Goal: Transaction & Acquisition: Purchase product/service

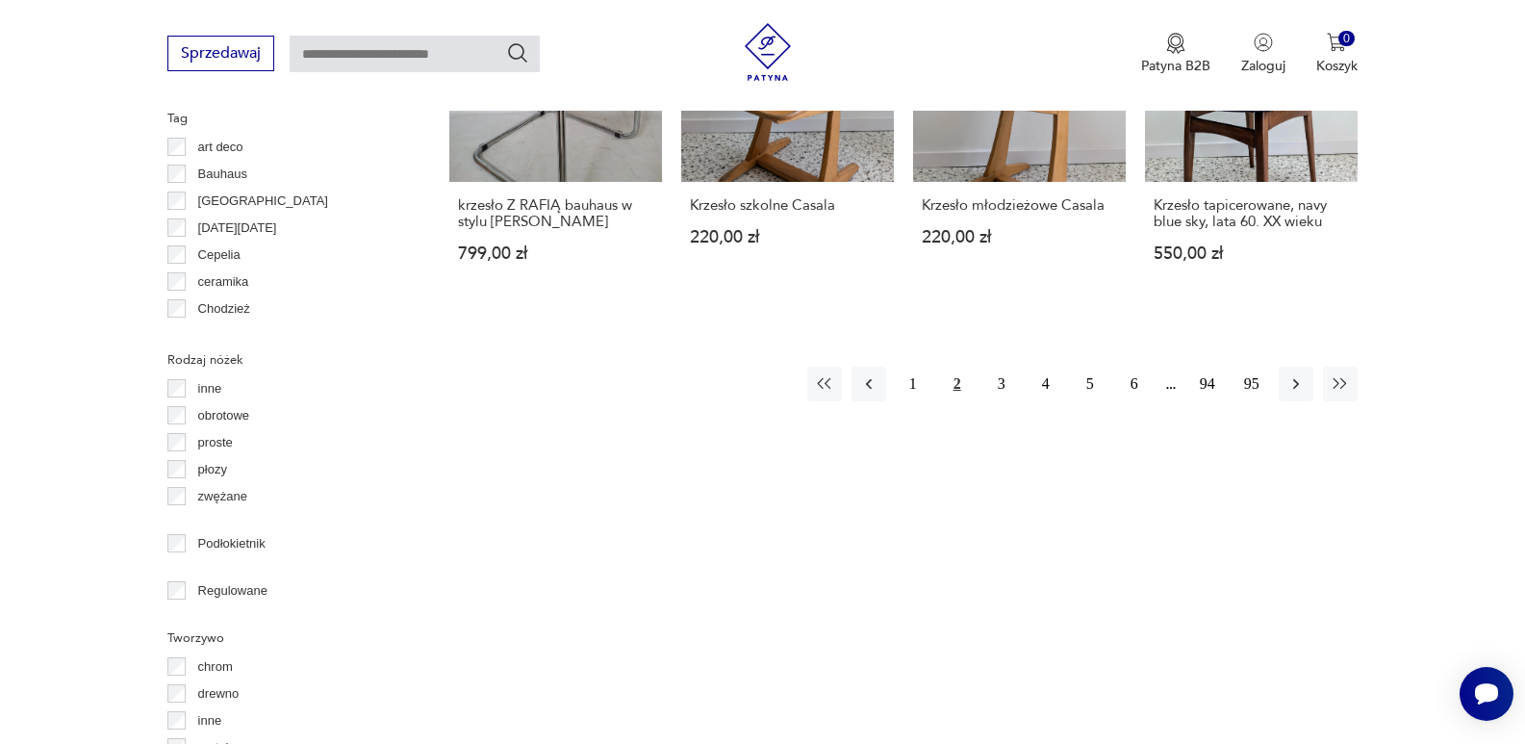
scroll to position [2102, 0]
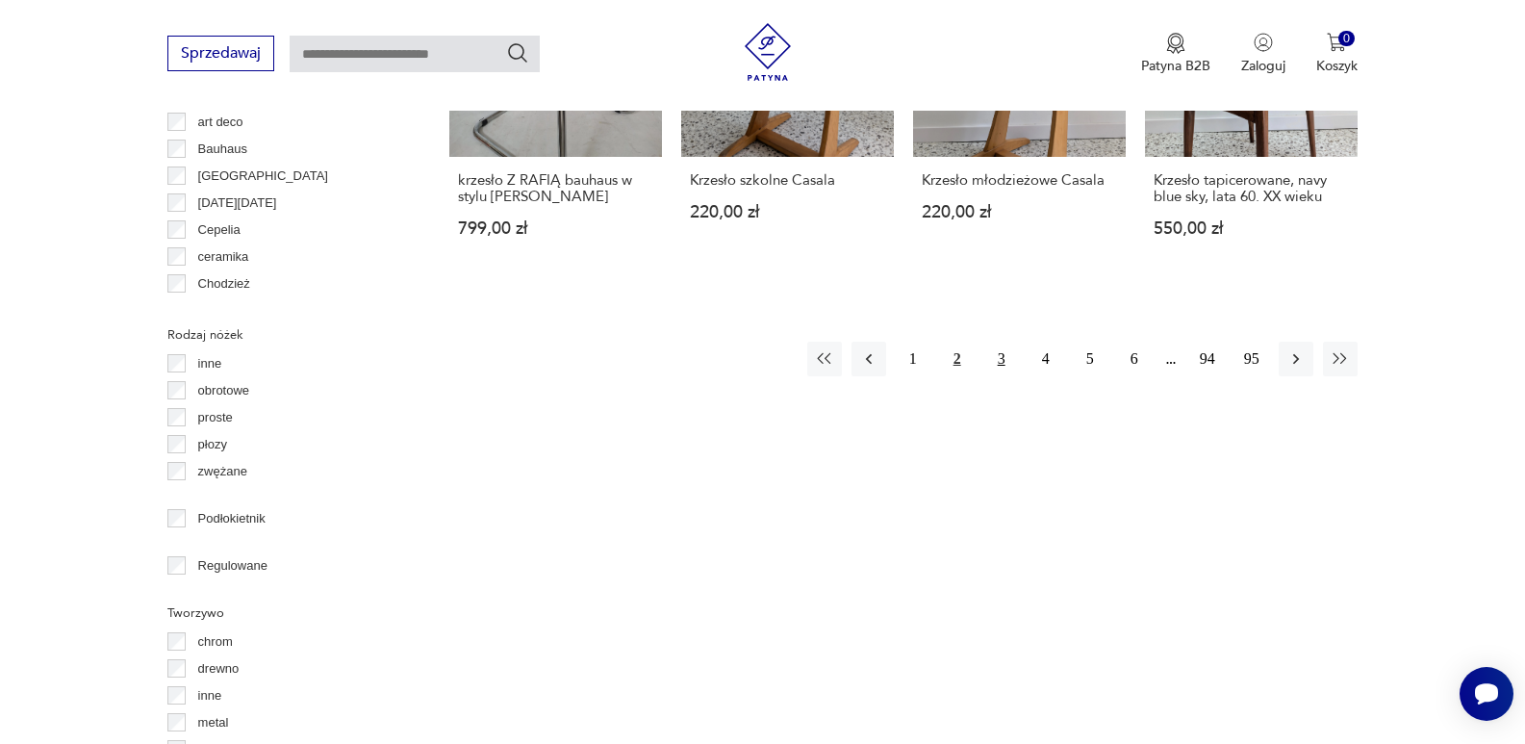
click at [1004, 342] on button "3" at bounding box center [1001, 359] width 35 height 35
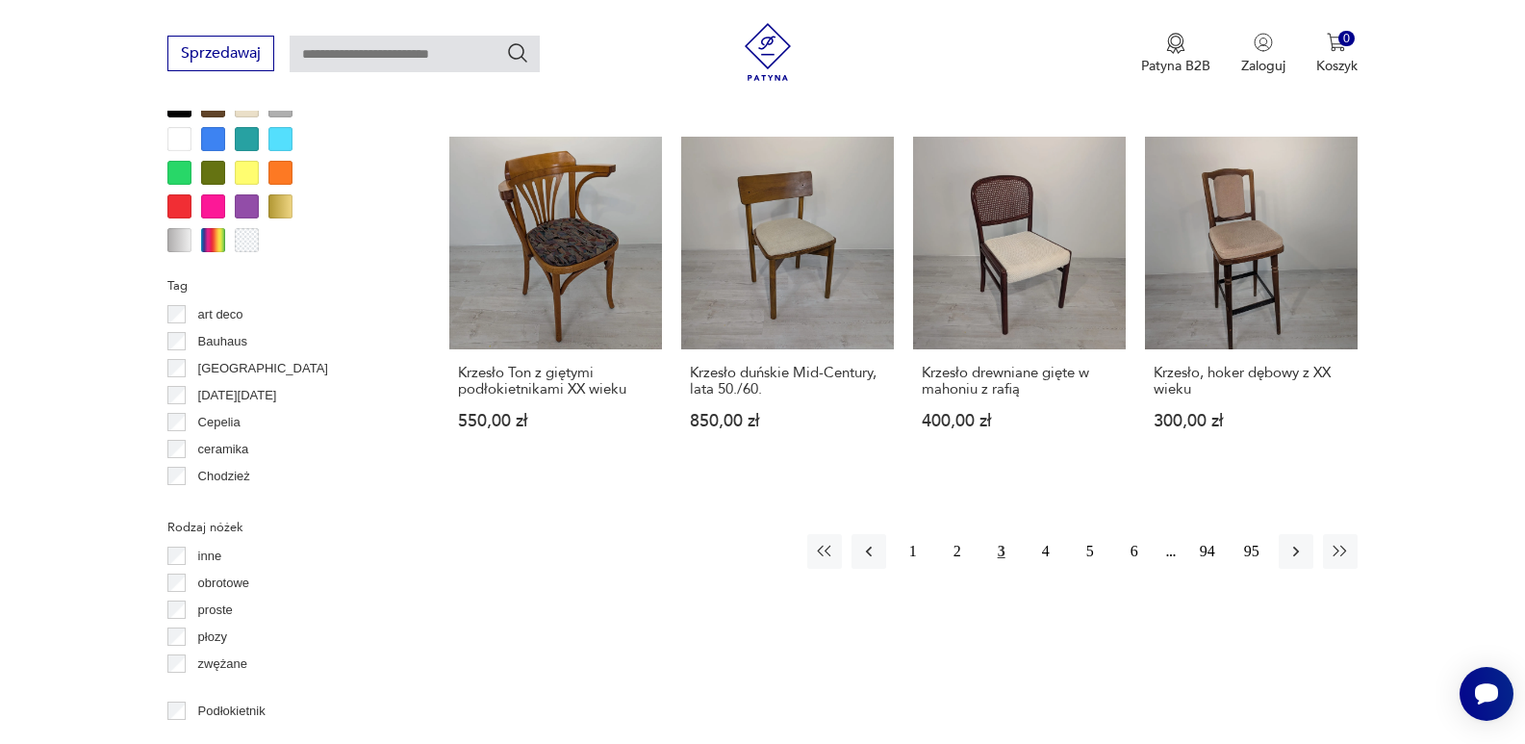
scroll to position [1961, 0]
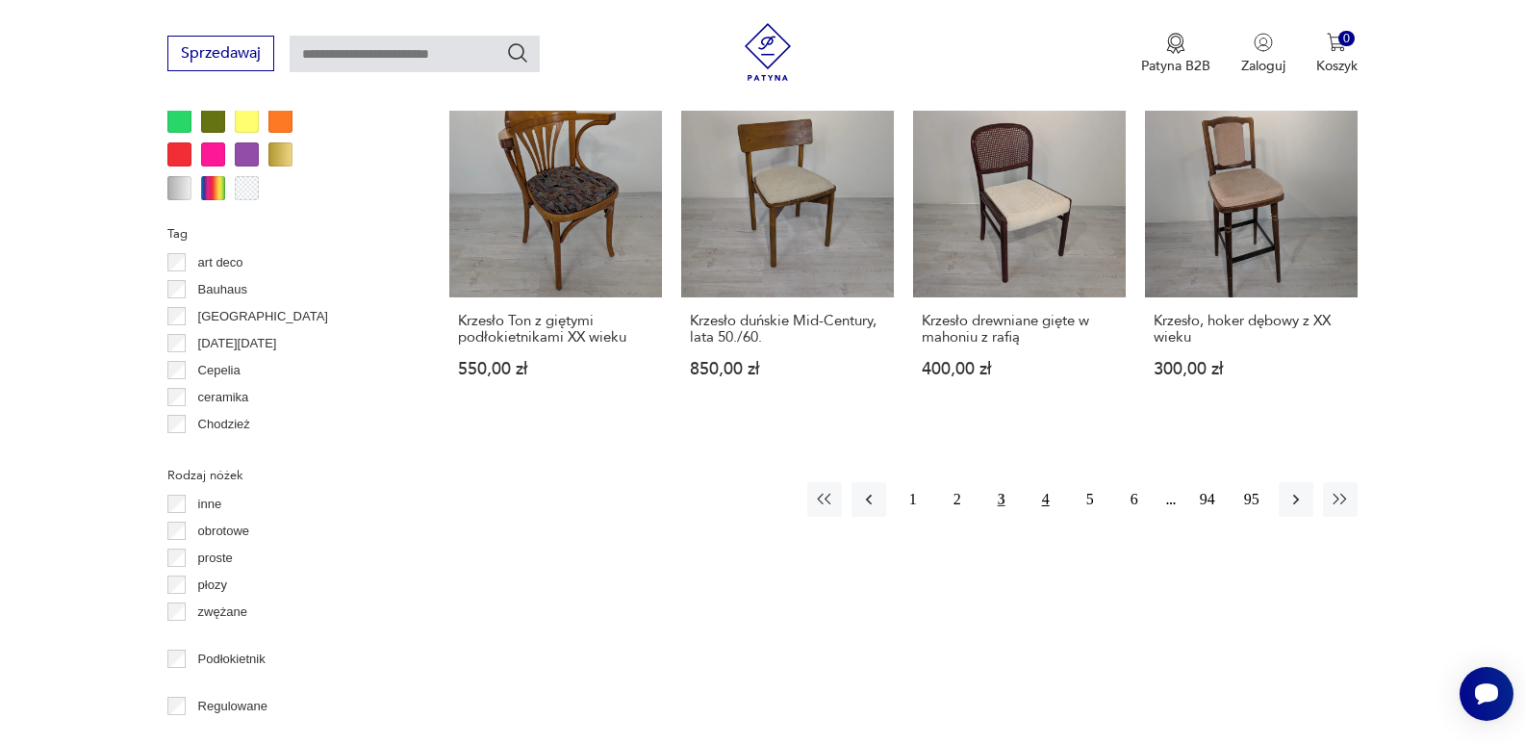
click at [1042, 482] on button "4" at bounding box center [1046, 499] width 35 height 35
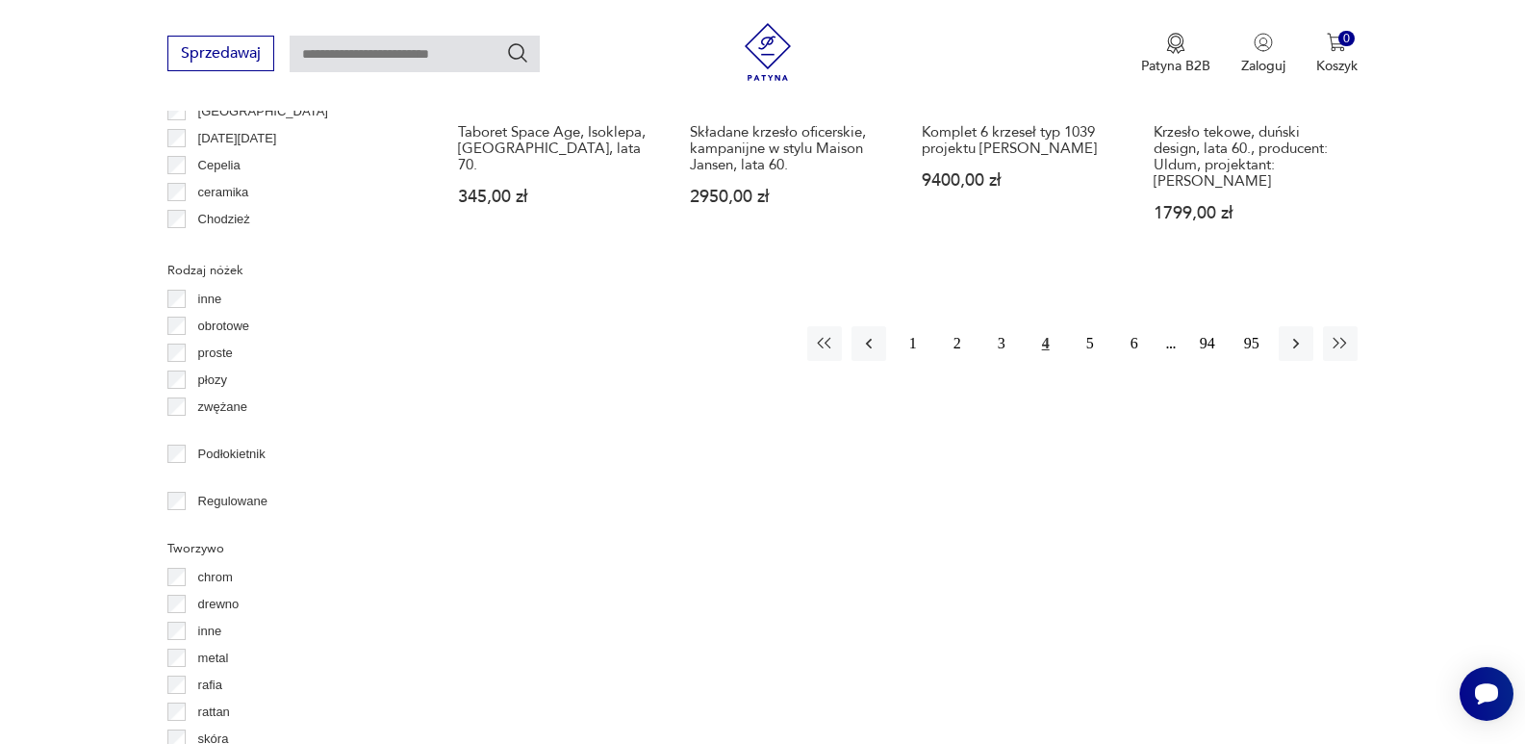
scroll to position [2256, 0]
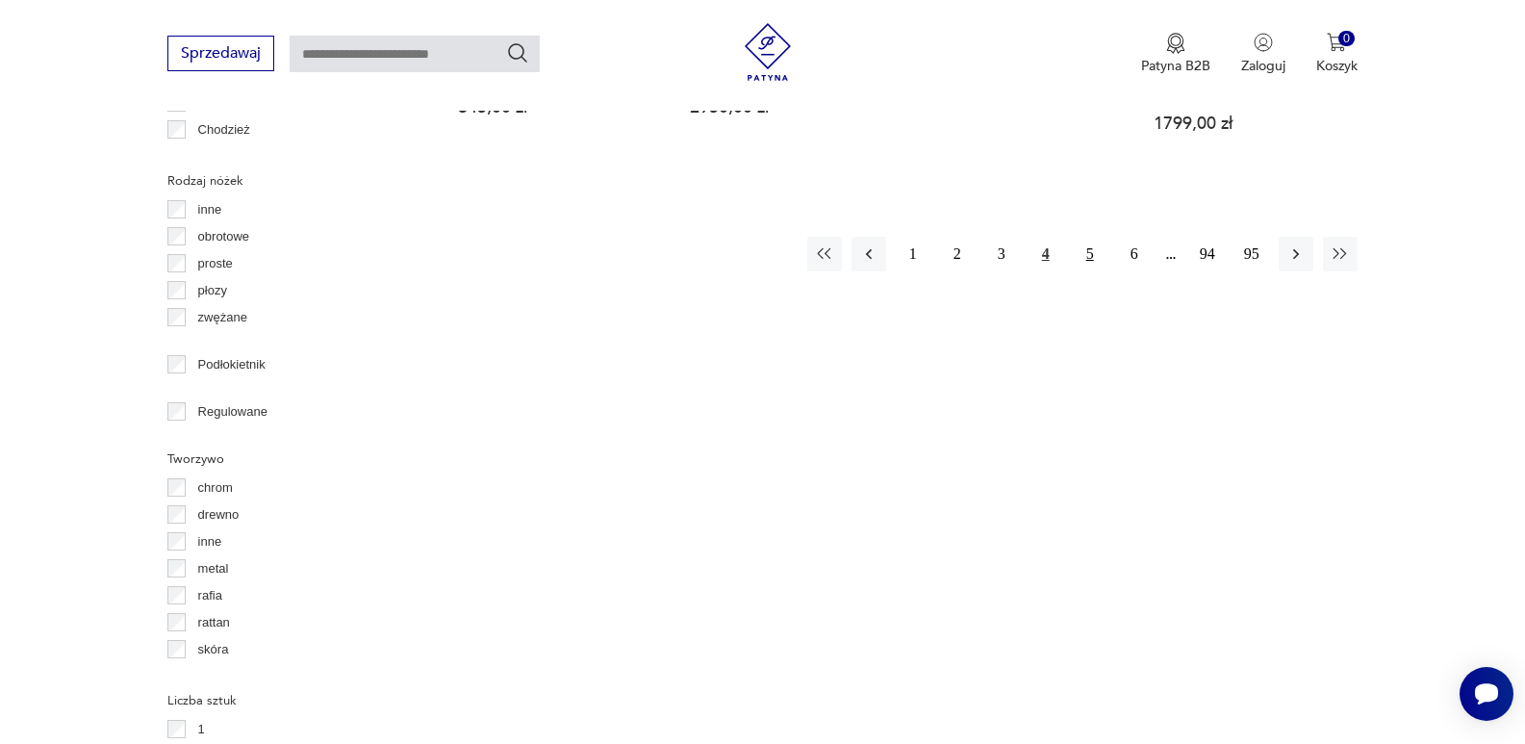
click at [1088, 237] on button "5" at bounding box center [1090, 254] width 35 height 35
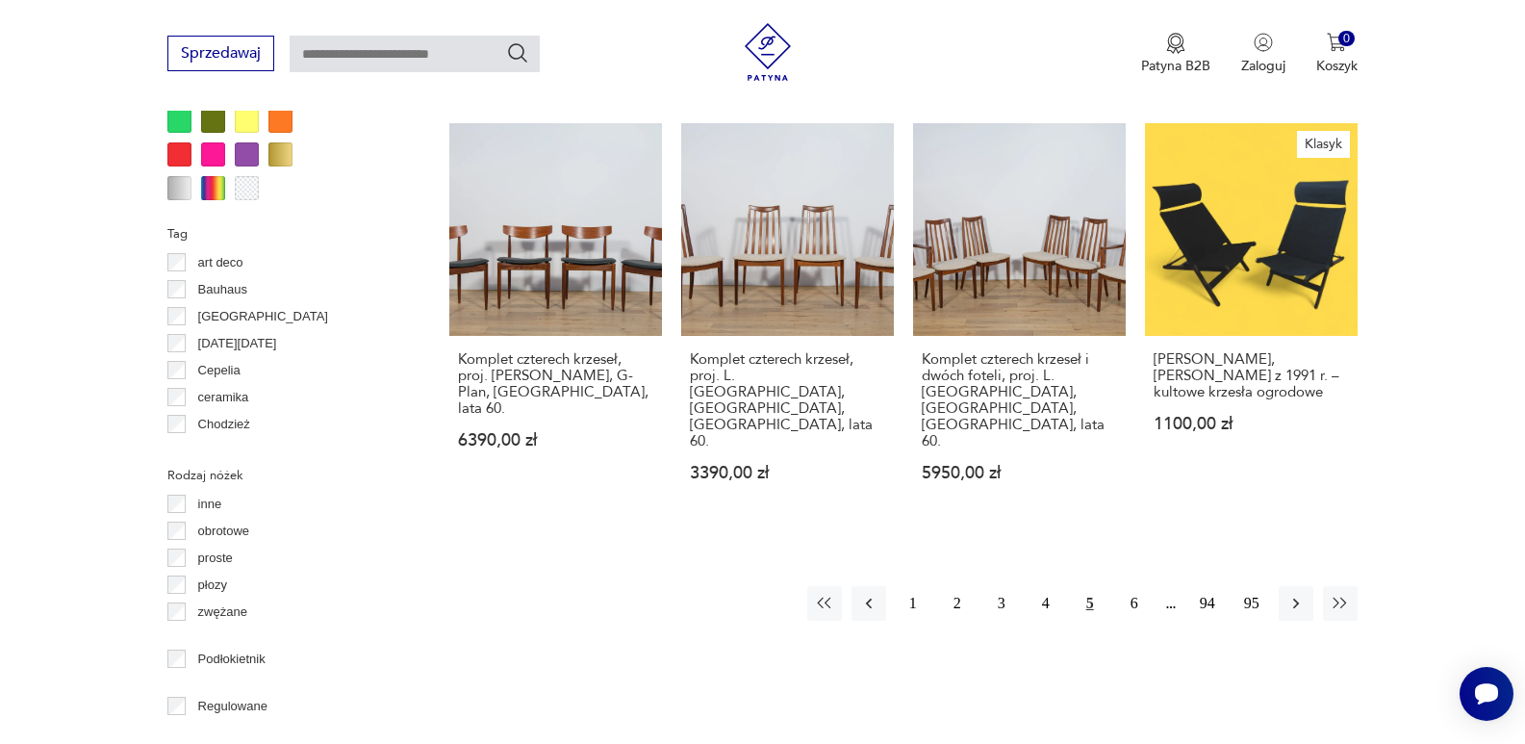
scroll to position [2051, 0]
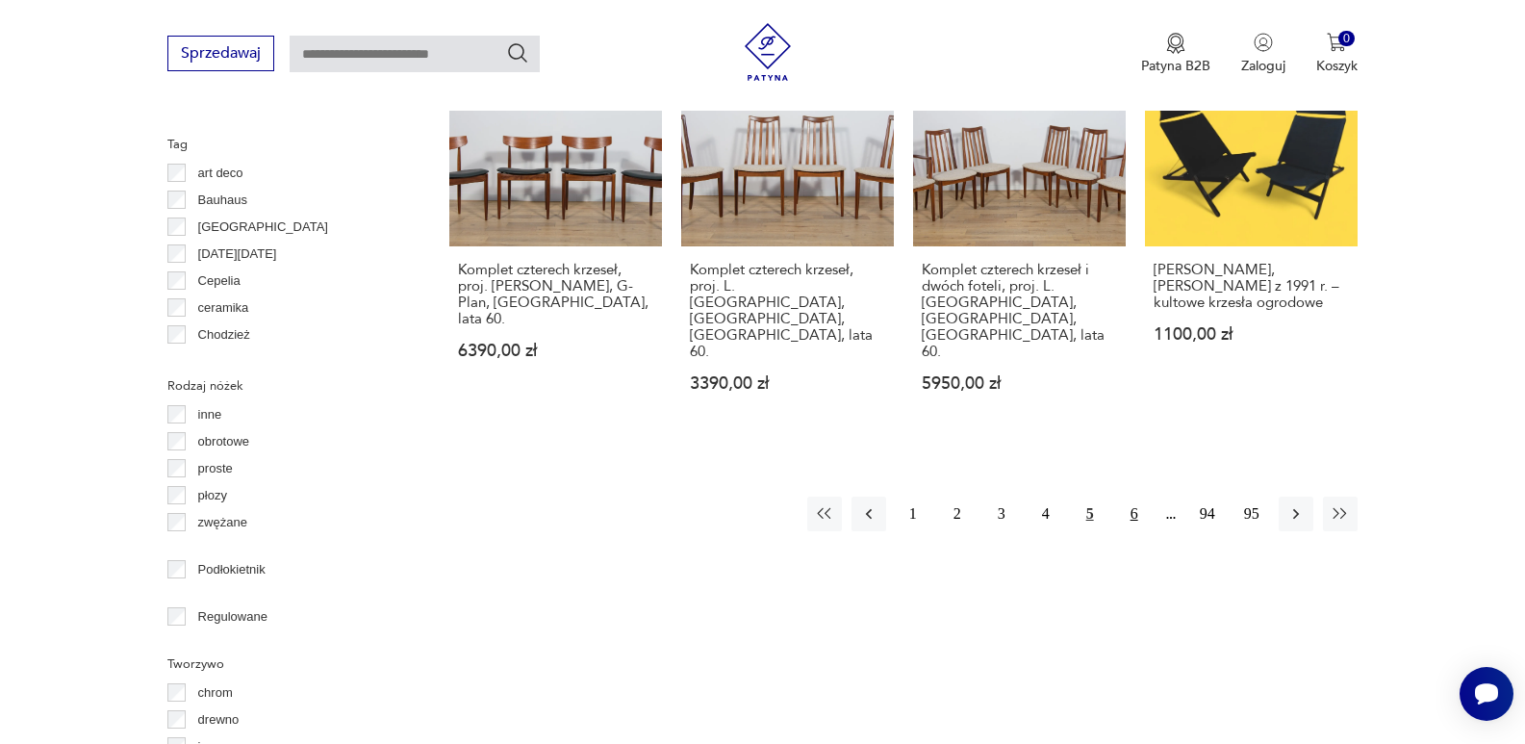
click at [1133, 497] on button "6" at bounding box center [1134, 514] width 35 height 35
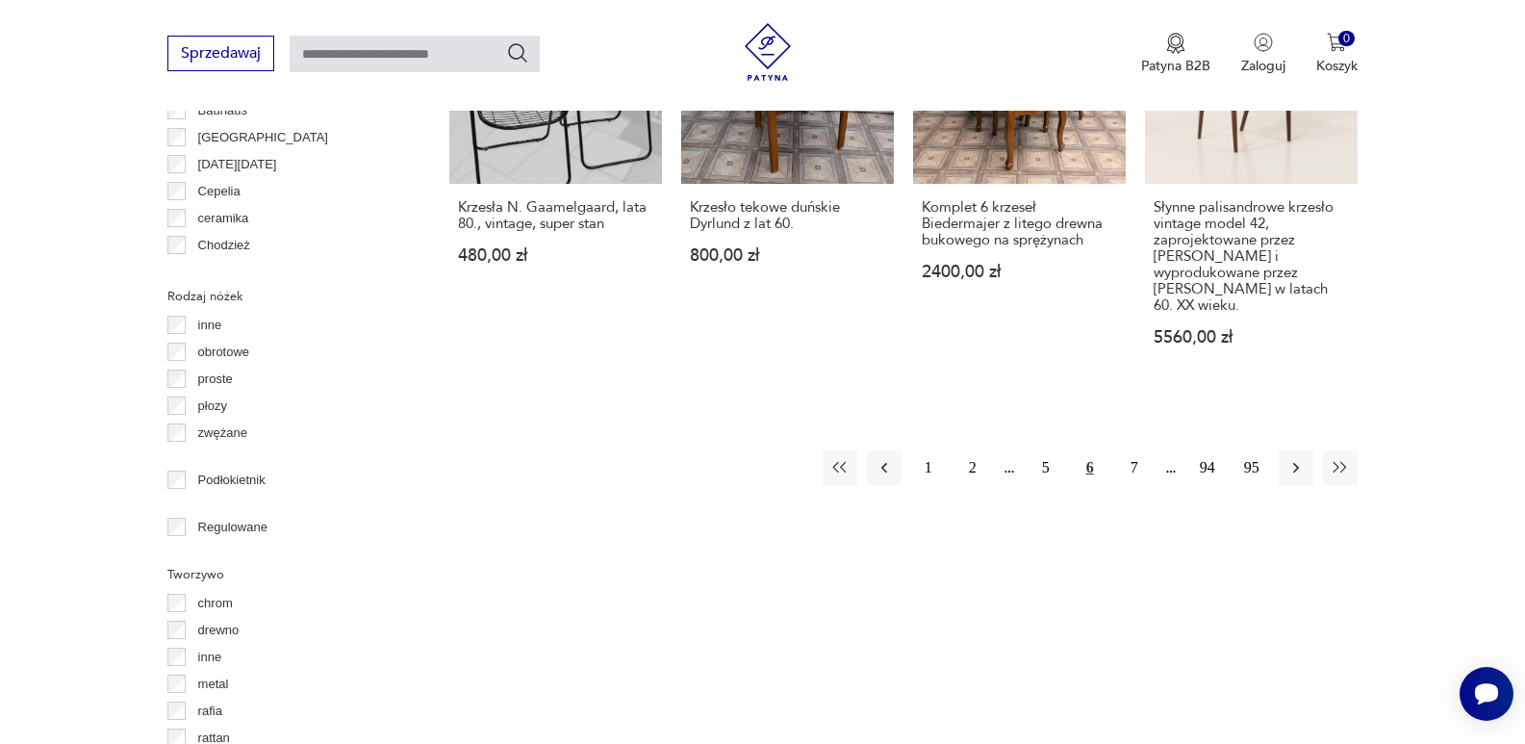
scroll to position [2308, 0]
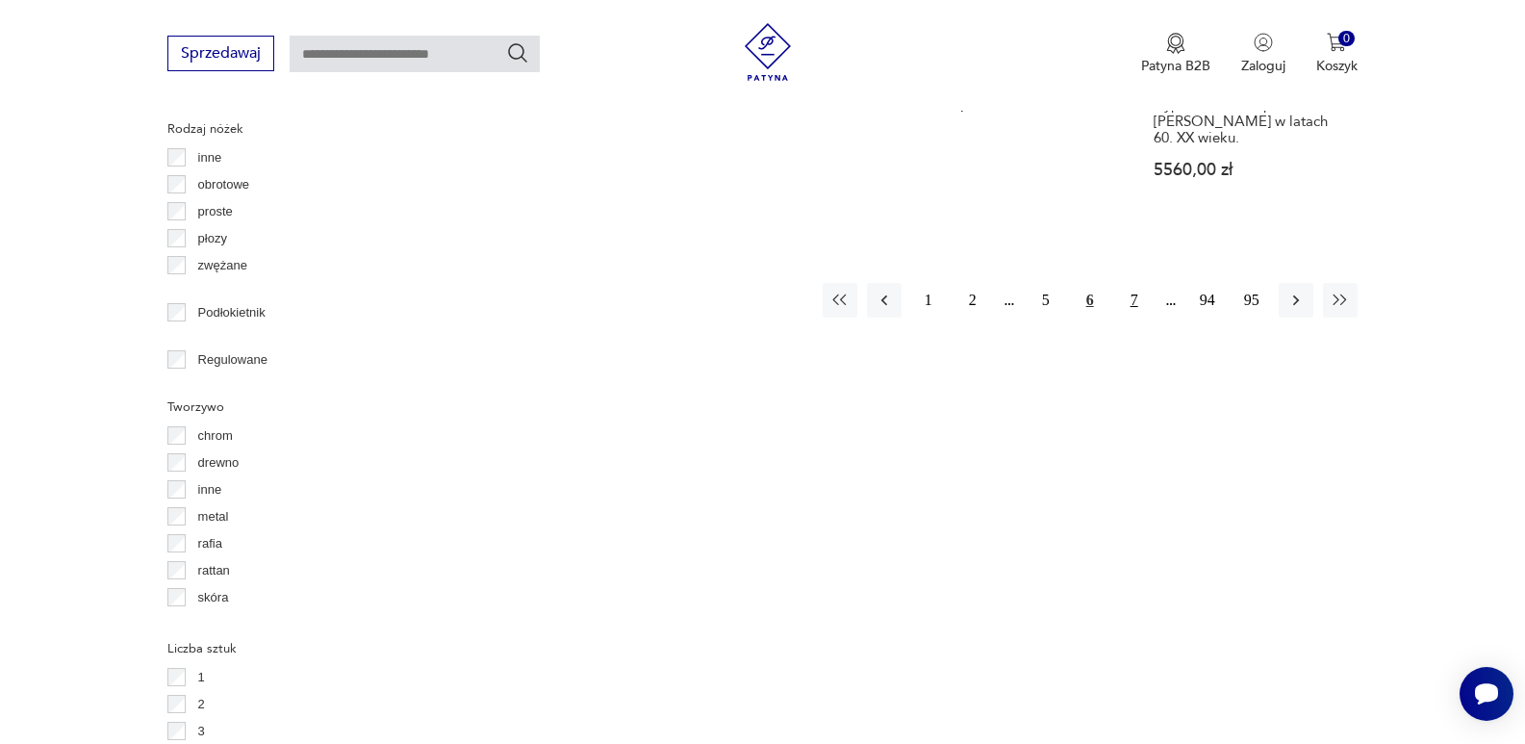
click at [1135, 283] on button "7" at bounding box center [1134, 300] width 35 height 35
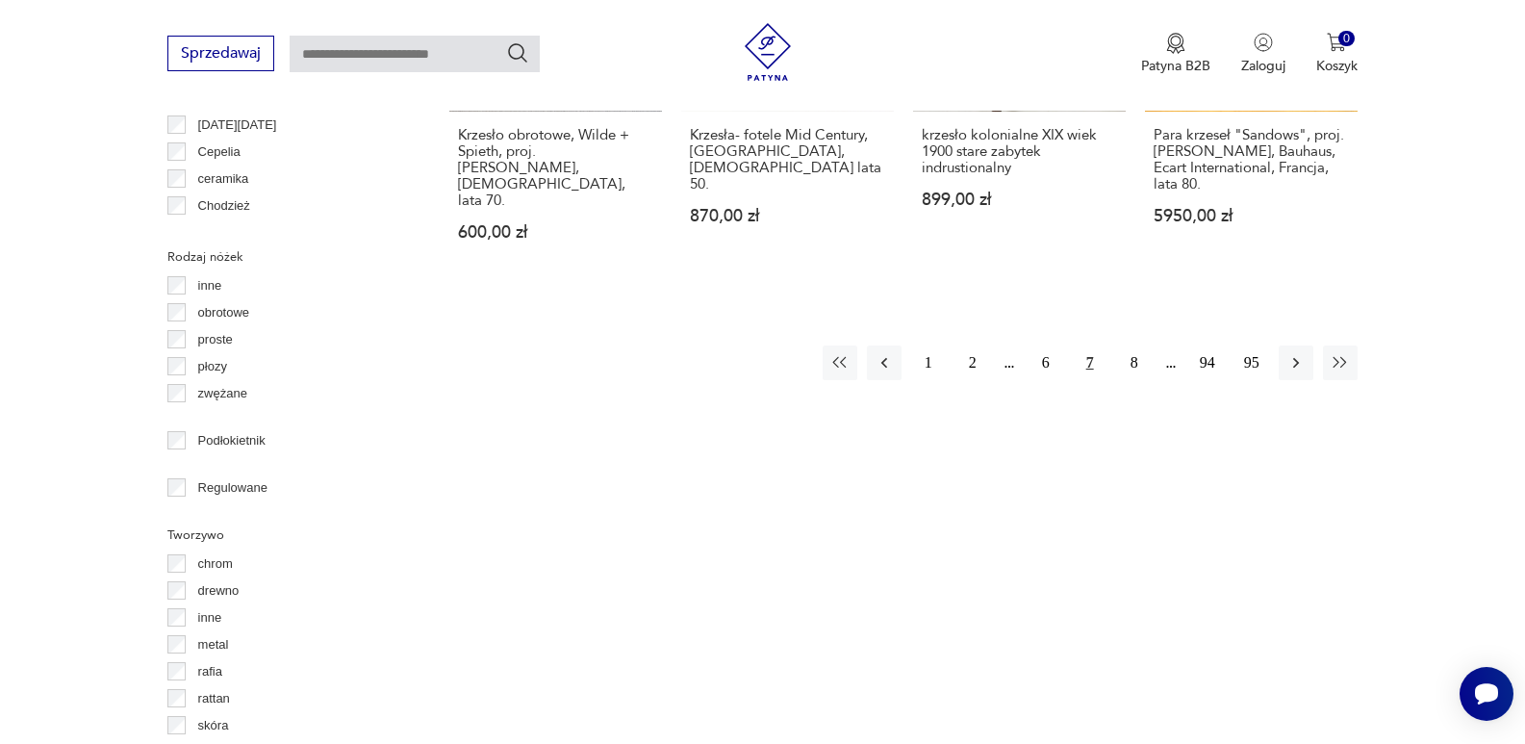
scroll to position [2243, 0]
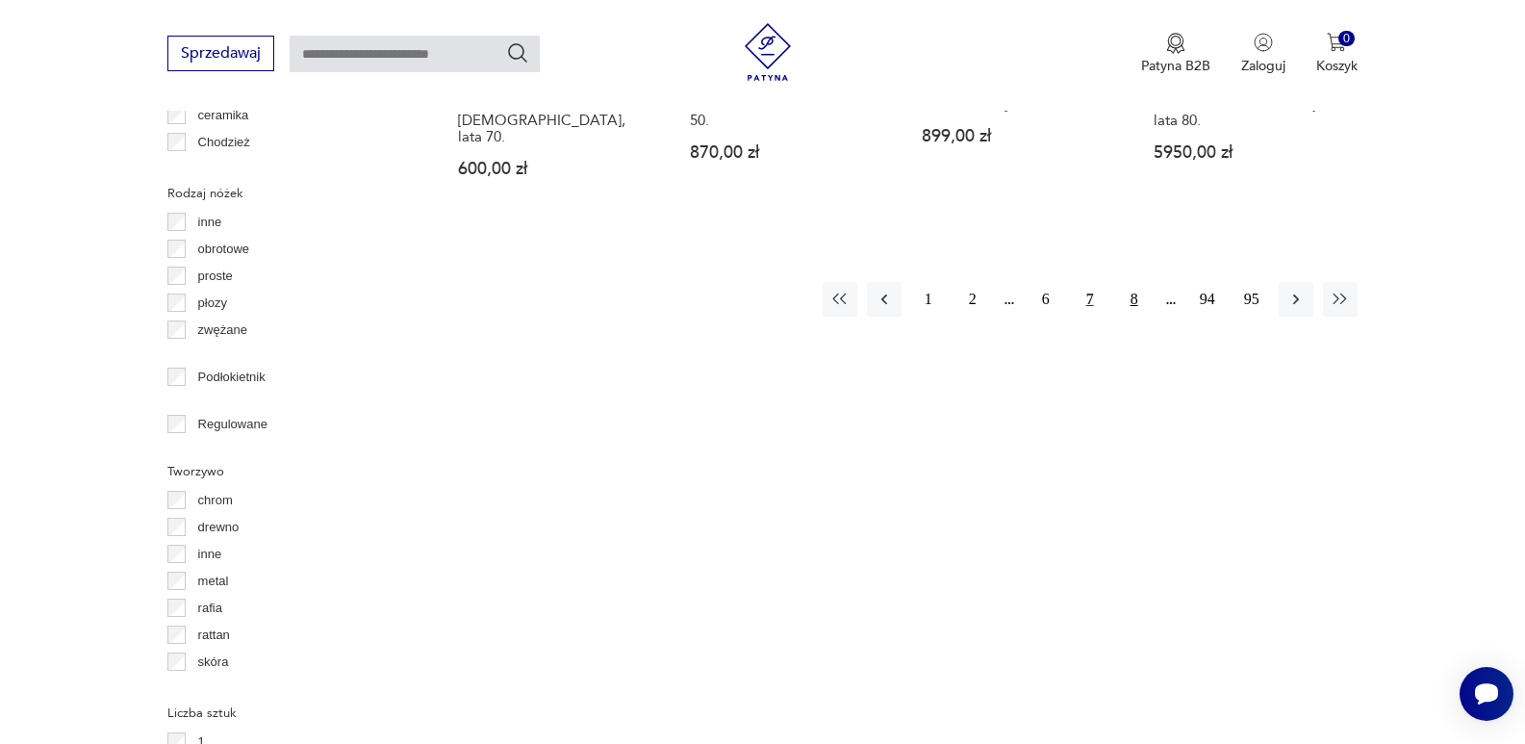
click at [1131, 282] on button "8" at bounding box center [1134, 299] width 35 height 35
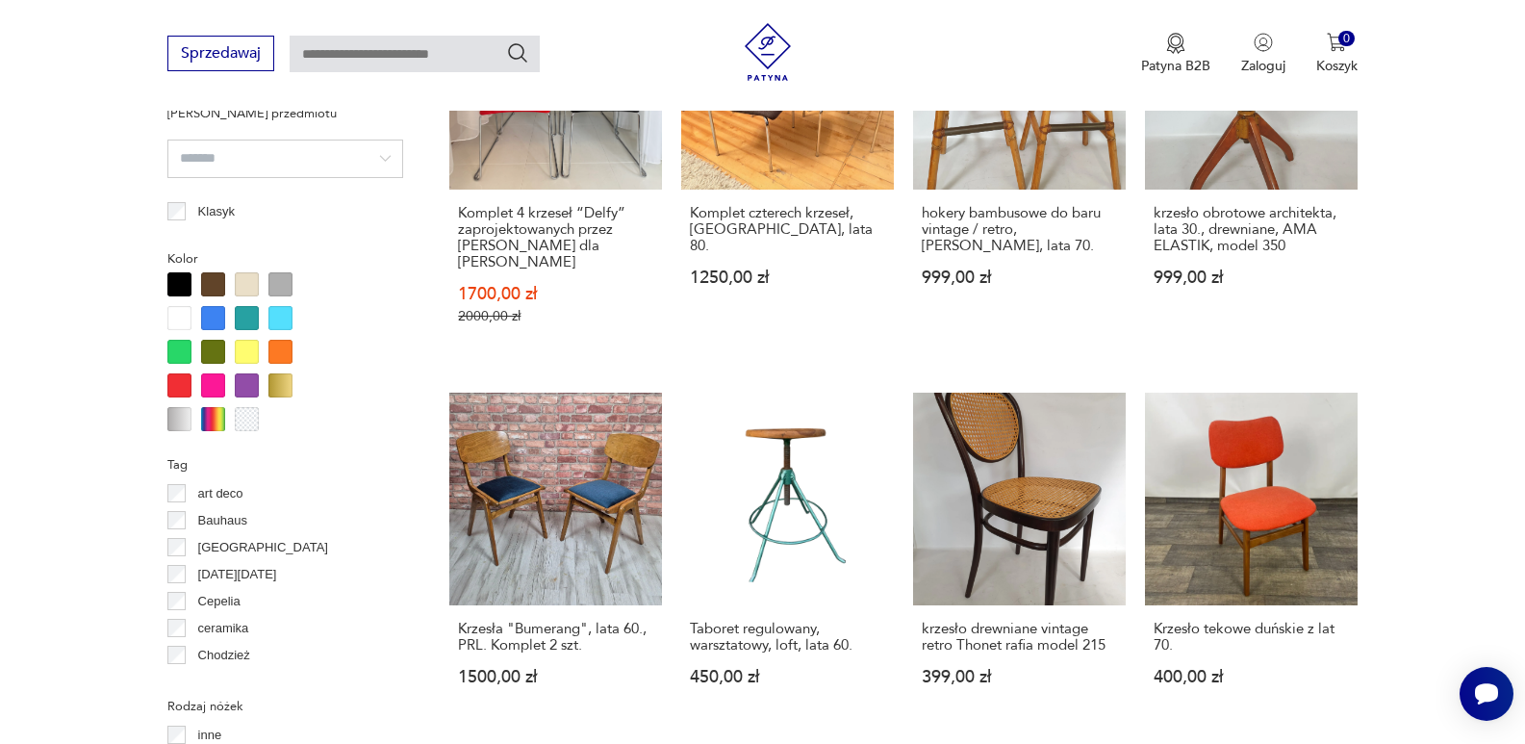
scroll to position [1769, 0]
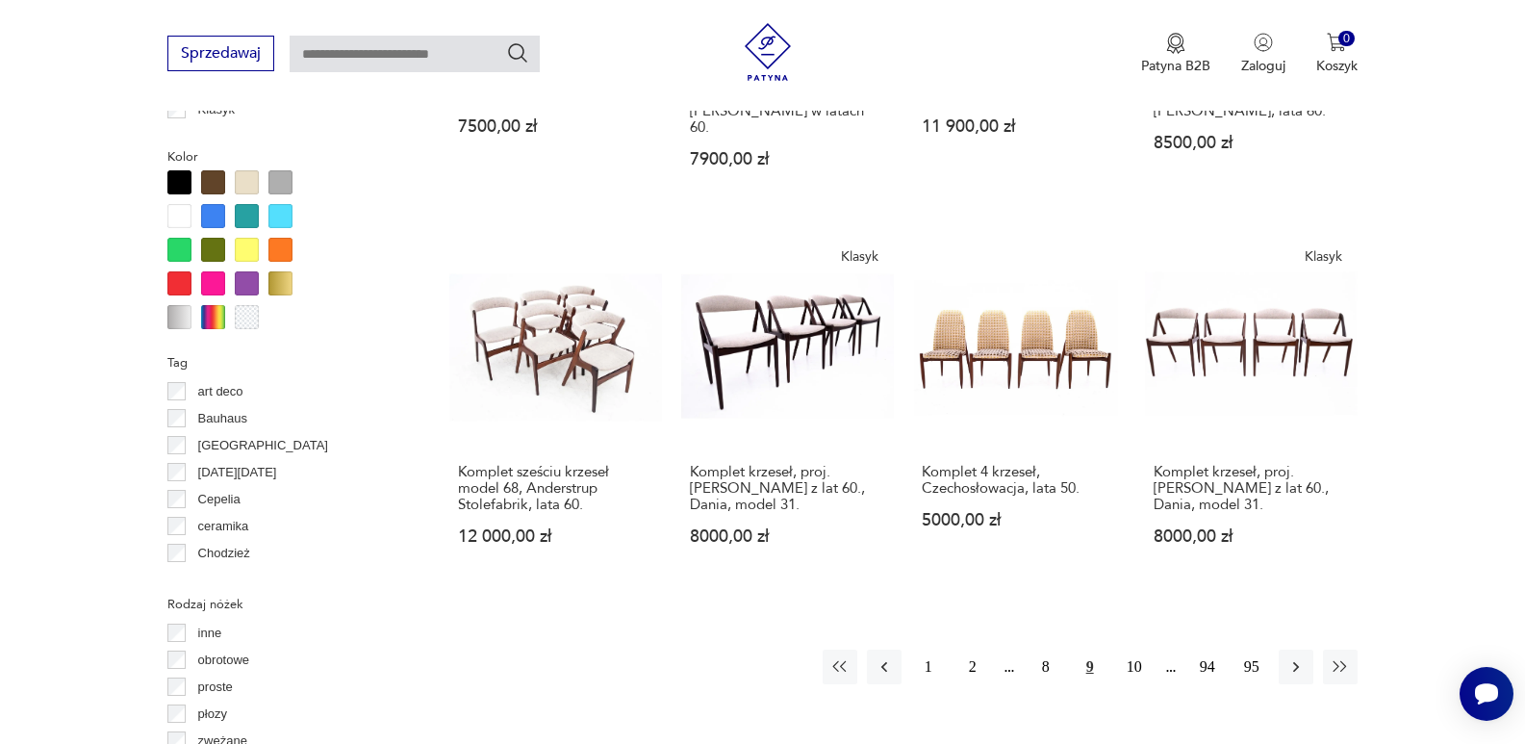
scroll to position [1884, 0]
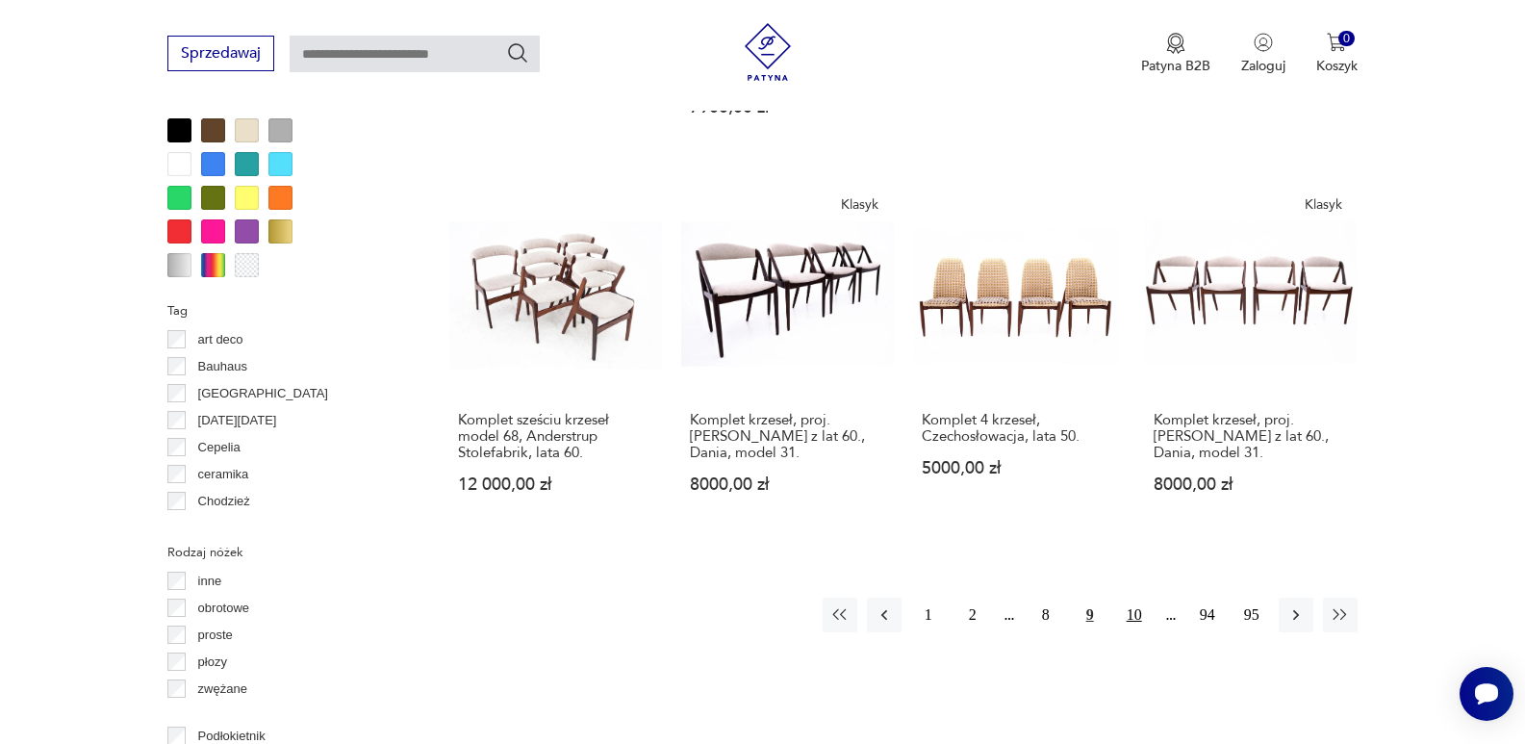
click at [1135, 598] on button "10" at bounding box center [1134, 615] width 35 height 35
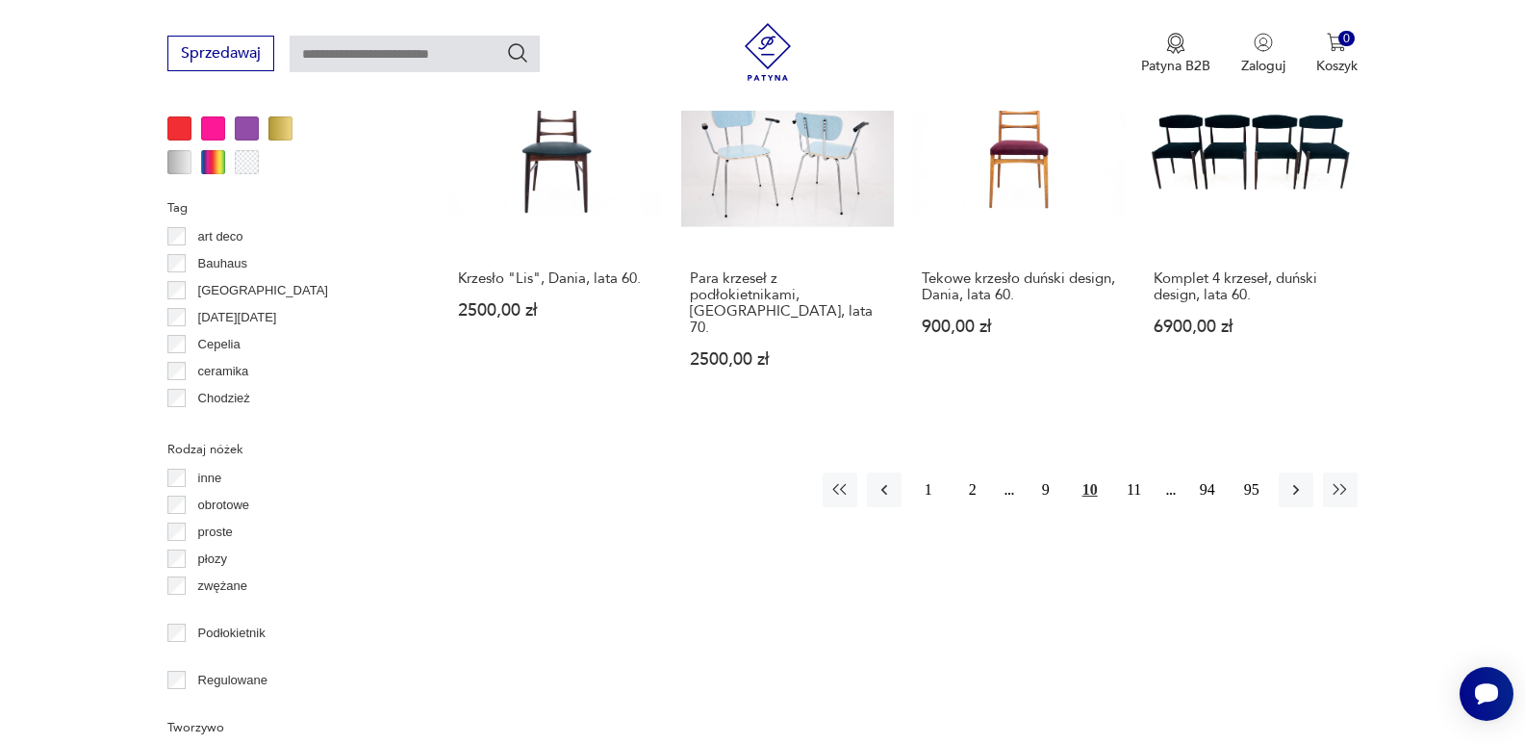
scroll to position [2051, 0]
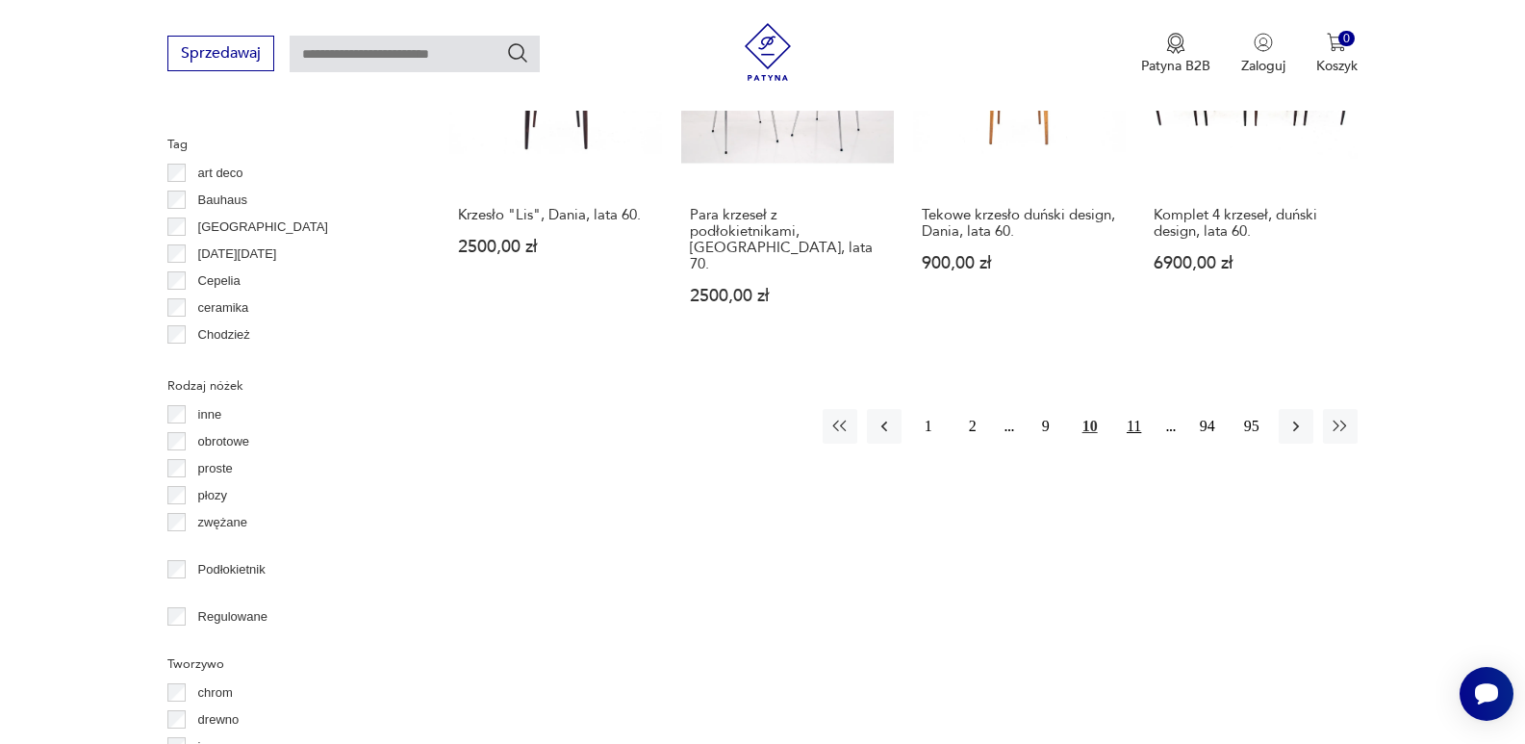
click at [1133, 409] on button "11" at bounding box center [1134, 426] width 35 height 35
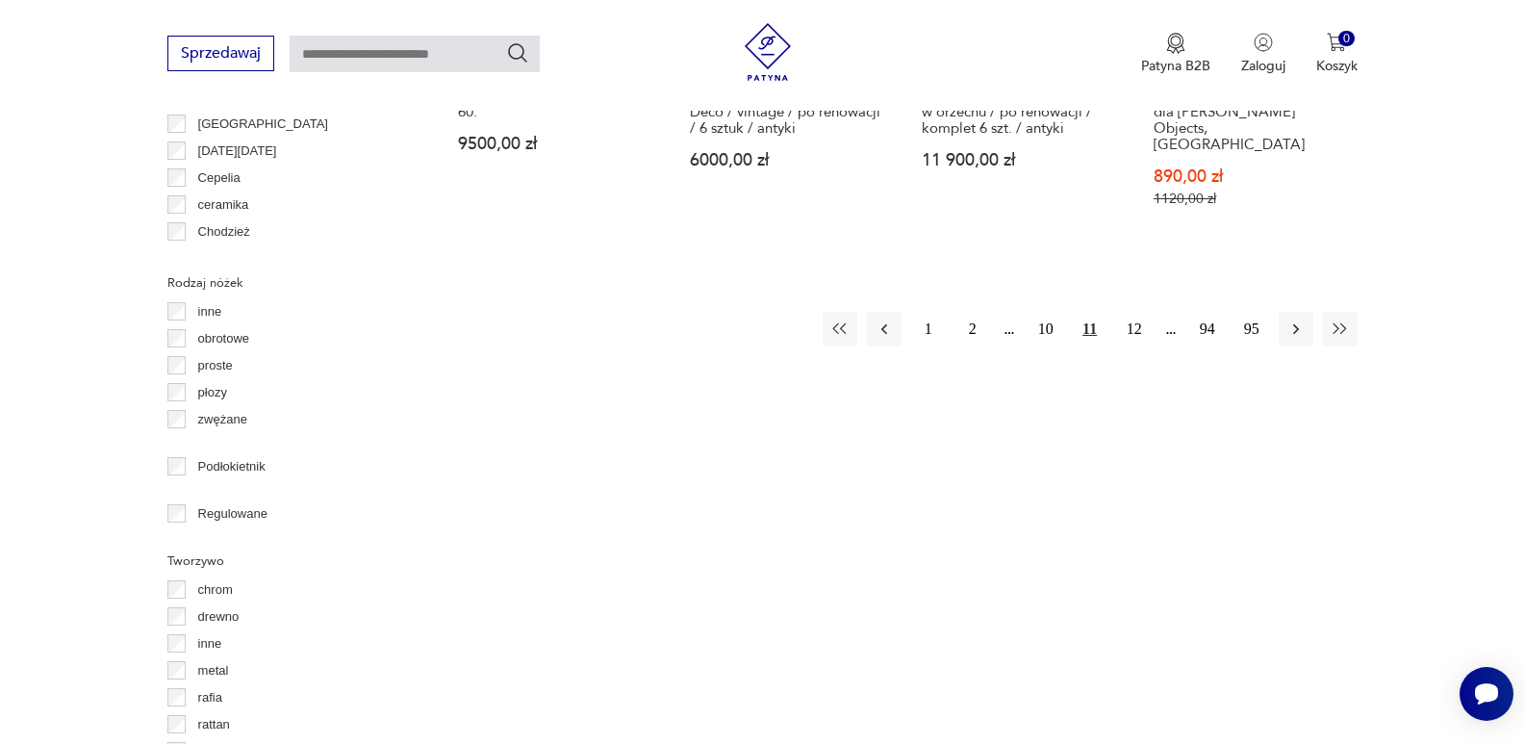
scroll to position [2166, 0]
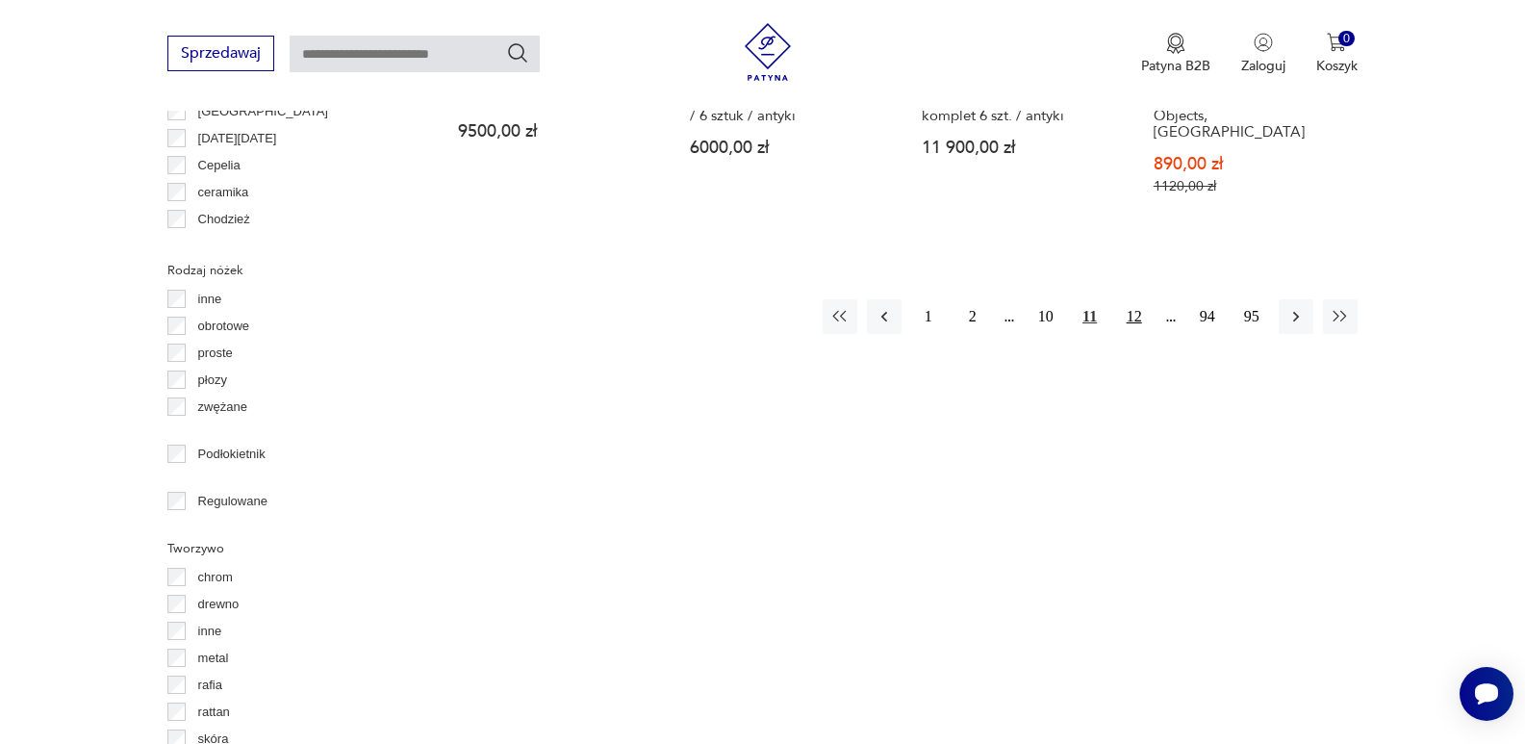
click at [1135, 299] on button "12" at bounding box center [1134, 316] width 35 height 35
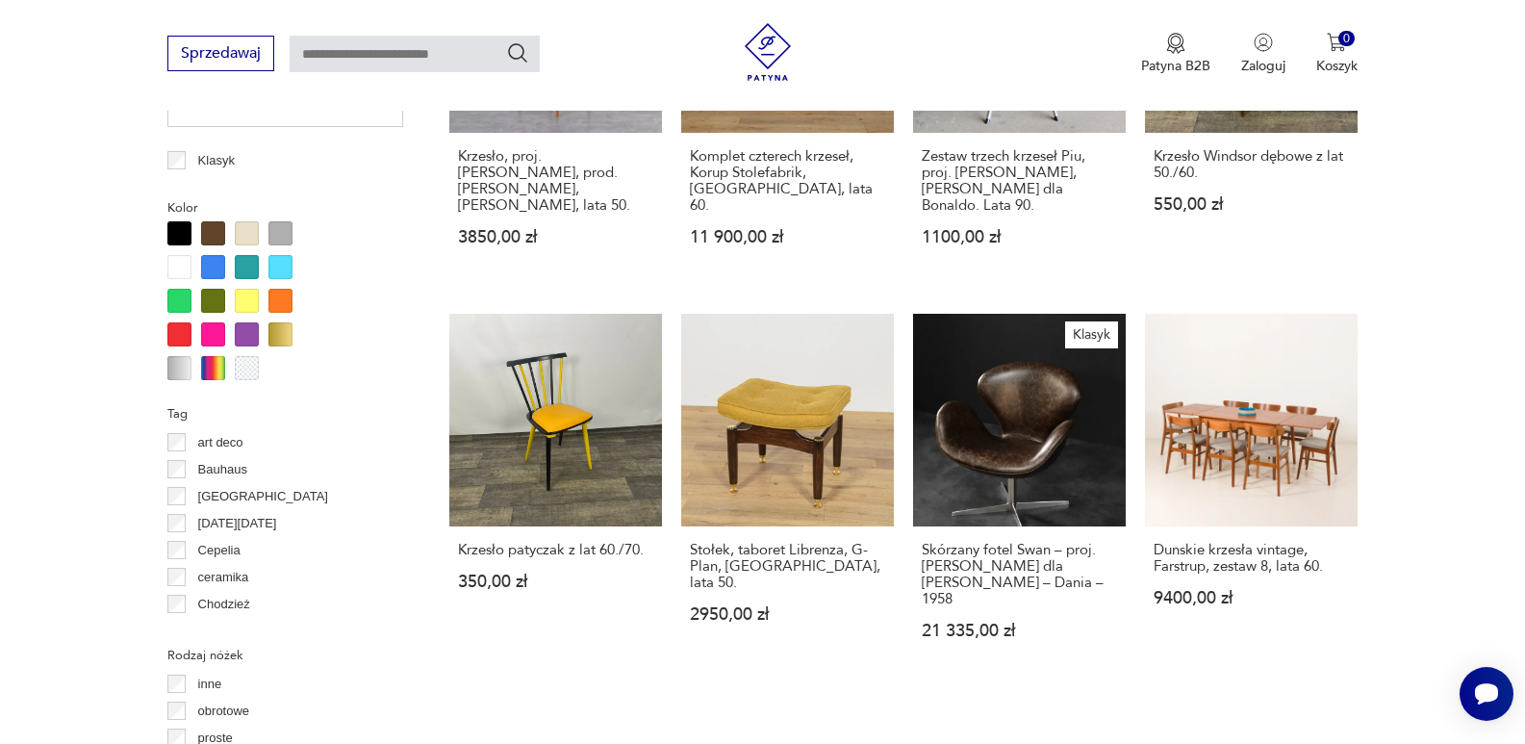
scroll to position [1872, 0]
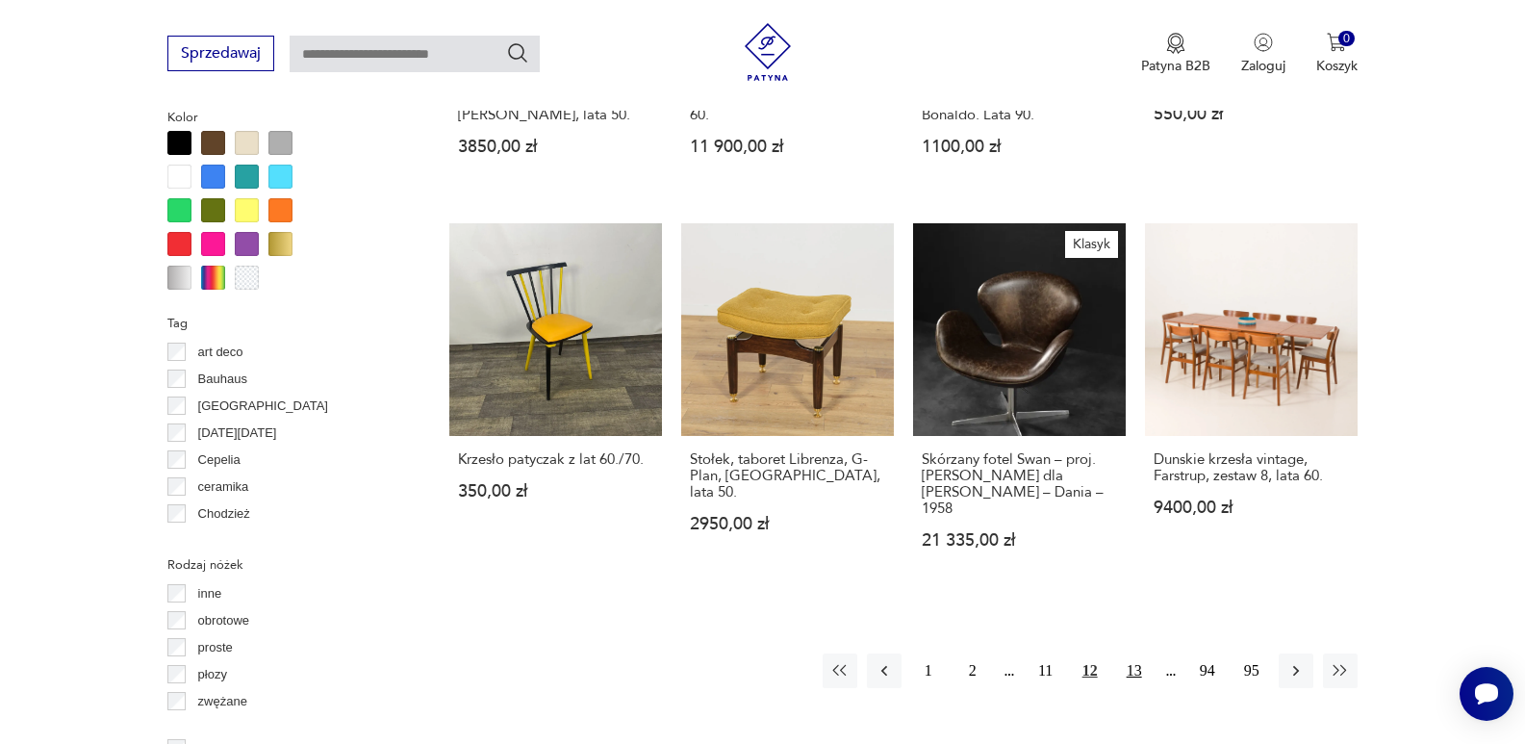
click at [1134, 653] on button "13" at bounding box center [1134, 670] width 35 height 35
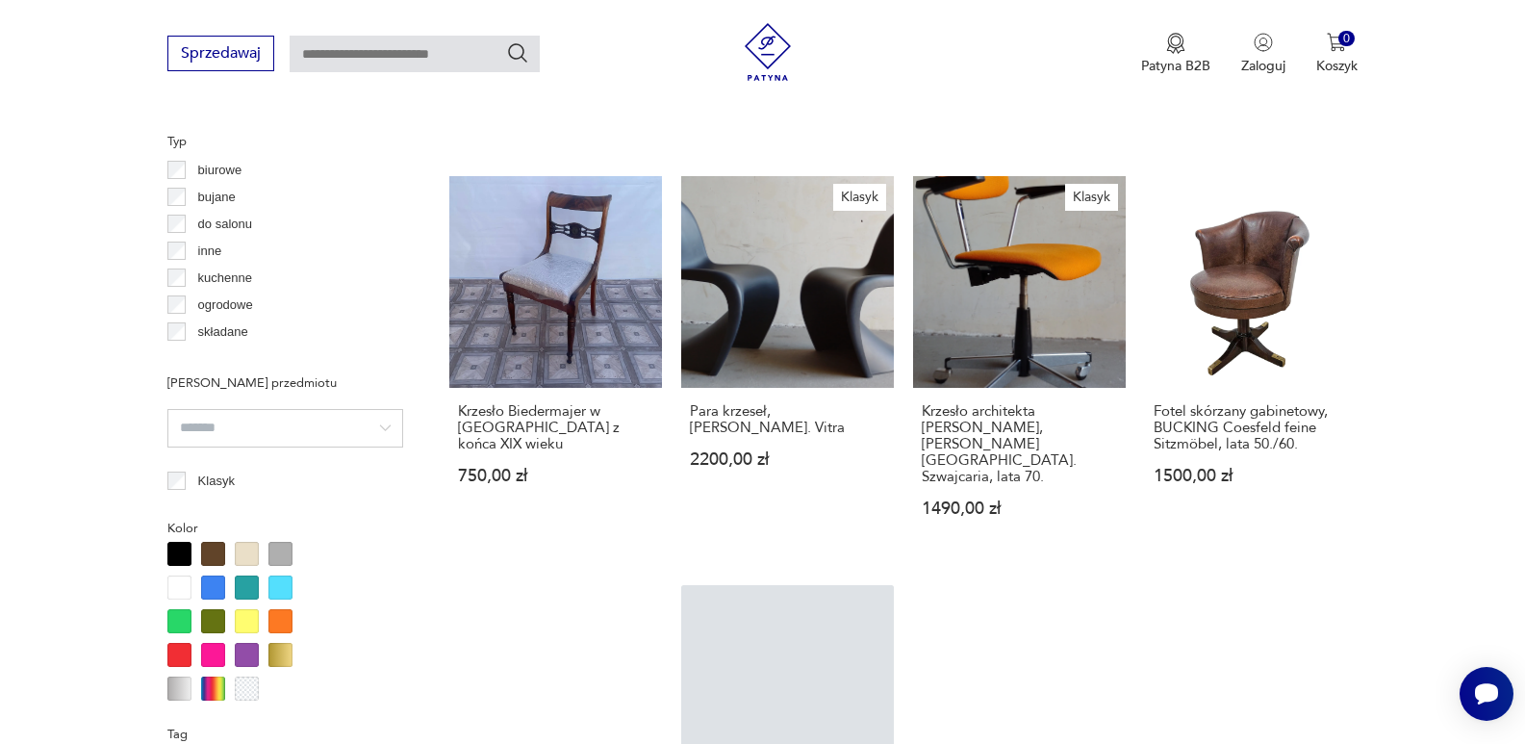
scroll to position [1794, 0]
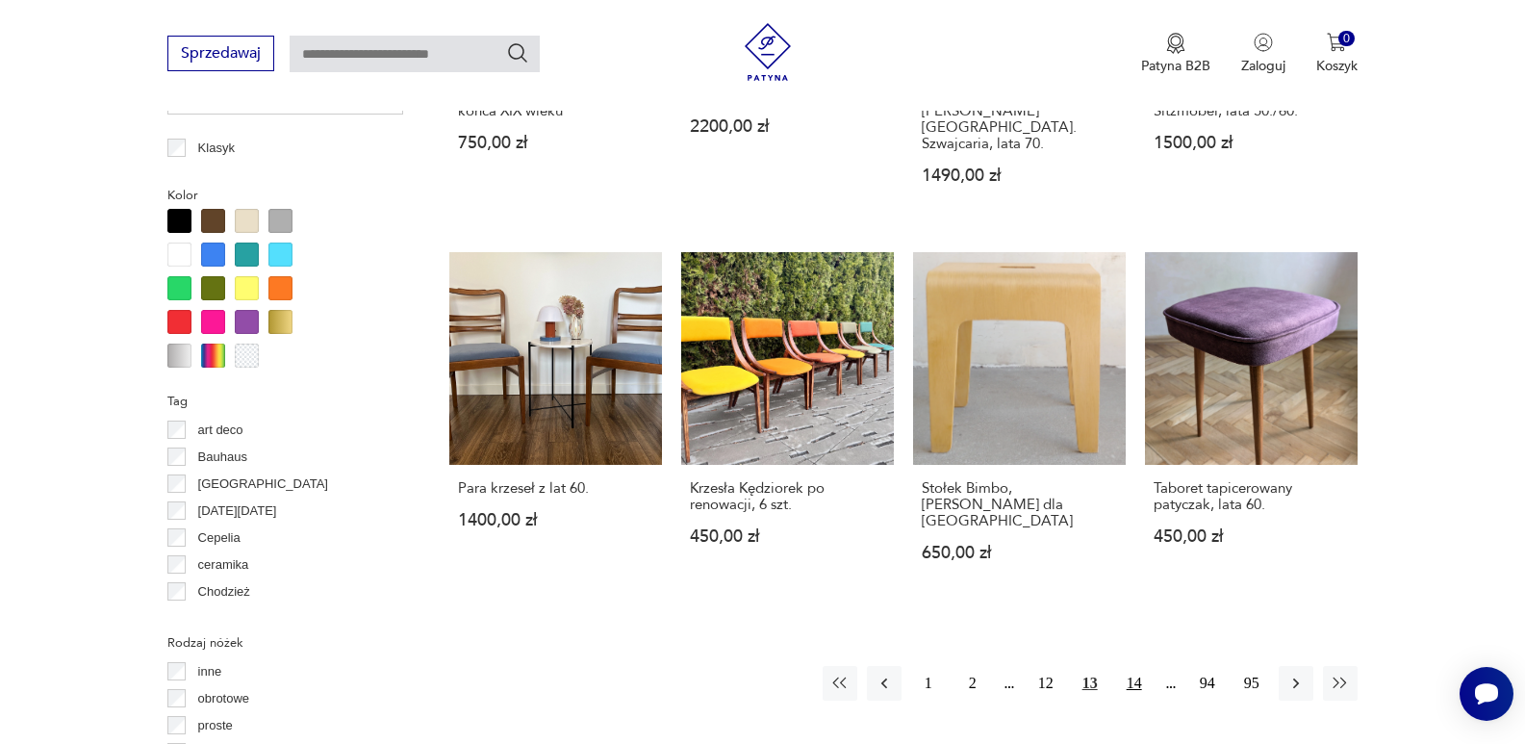
click at [1134, 666] on button "14" at bounding box center [1134, 683] width 35 height 35
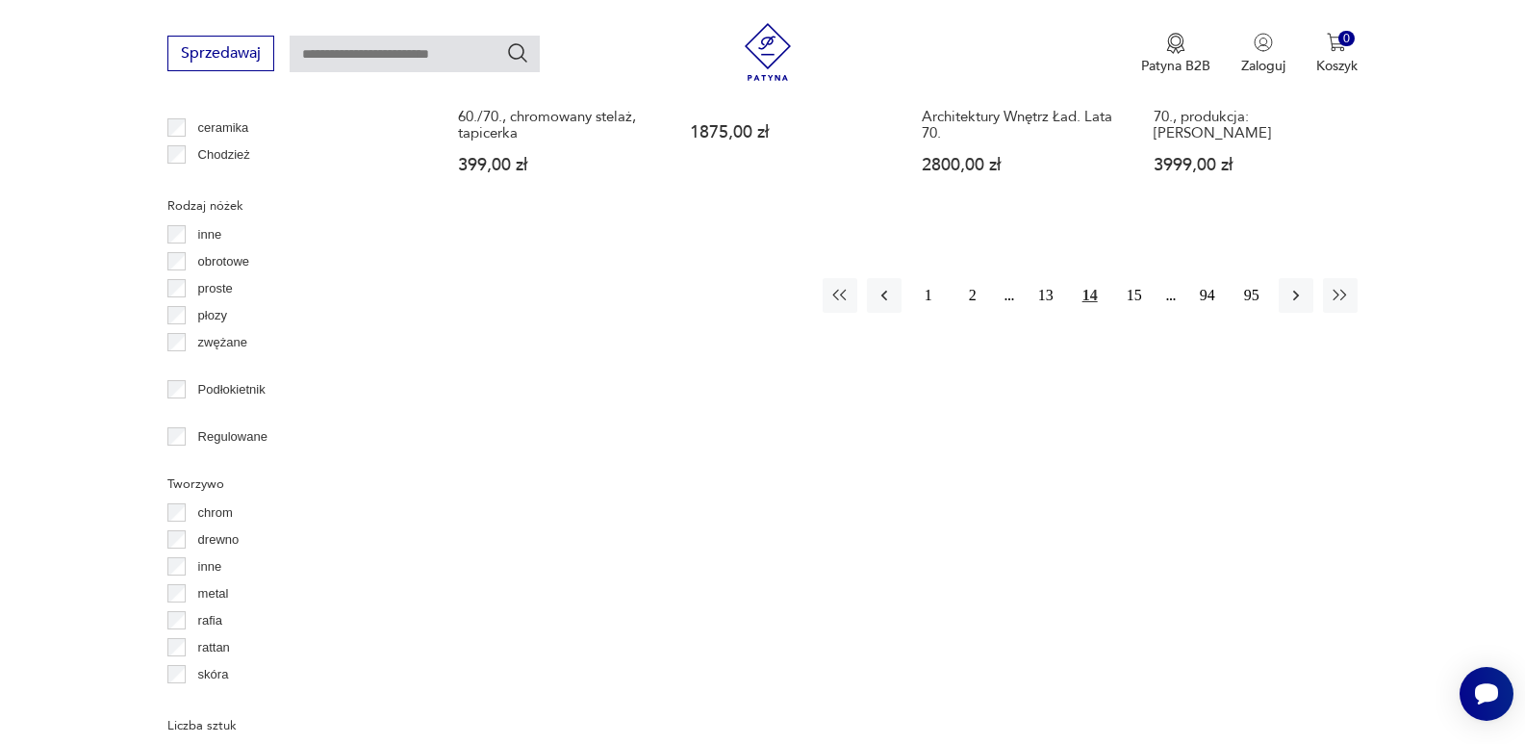
scroll to position [2308, 0]
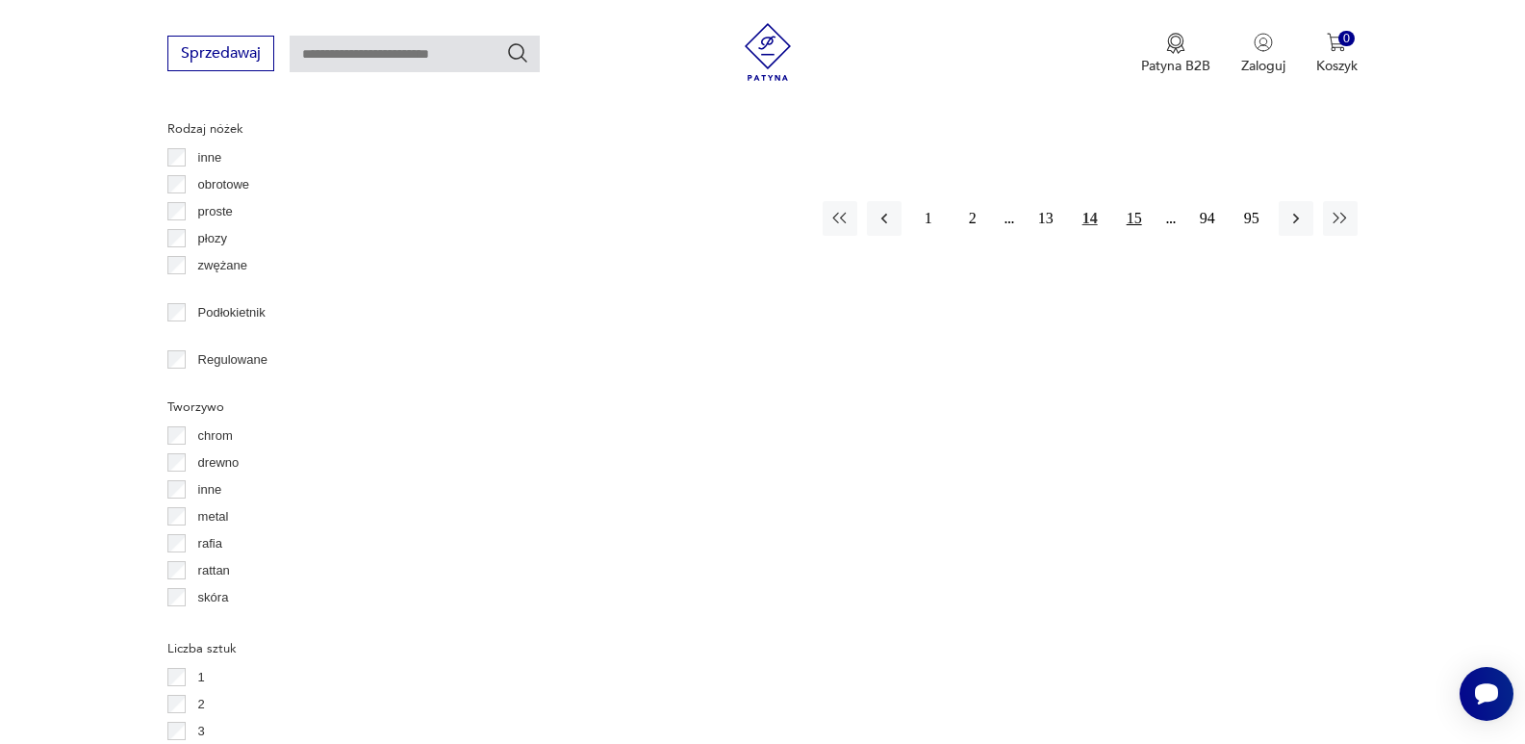
click at [1133, 201] on button "15" at bounding box center [1134, 218] width 35 height 35
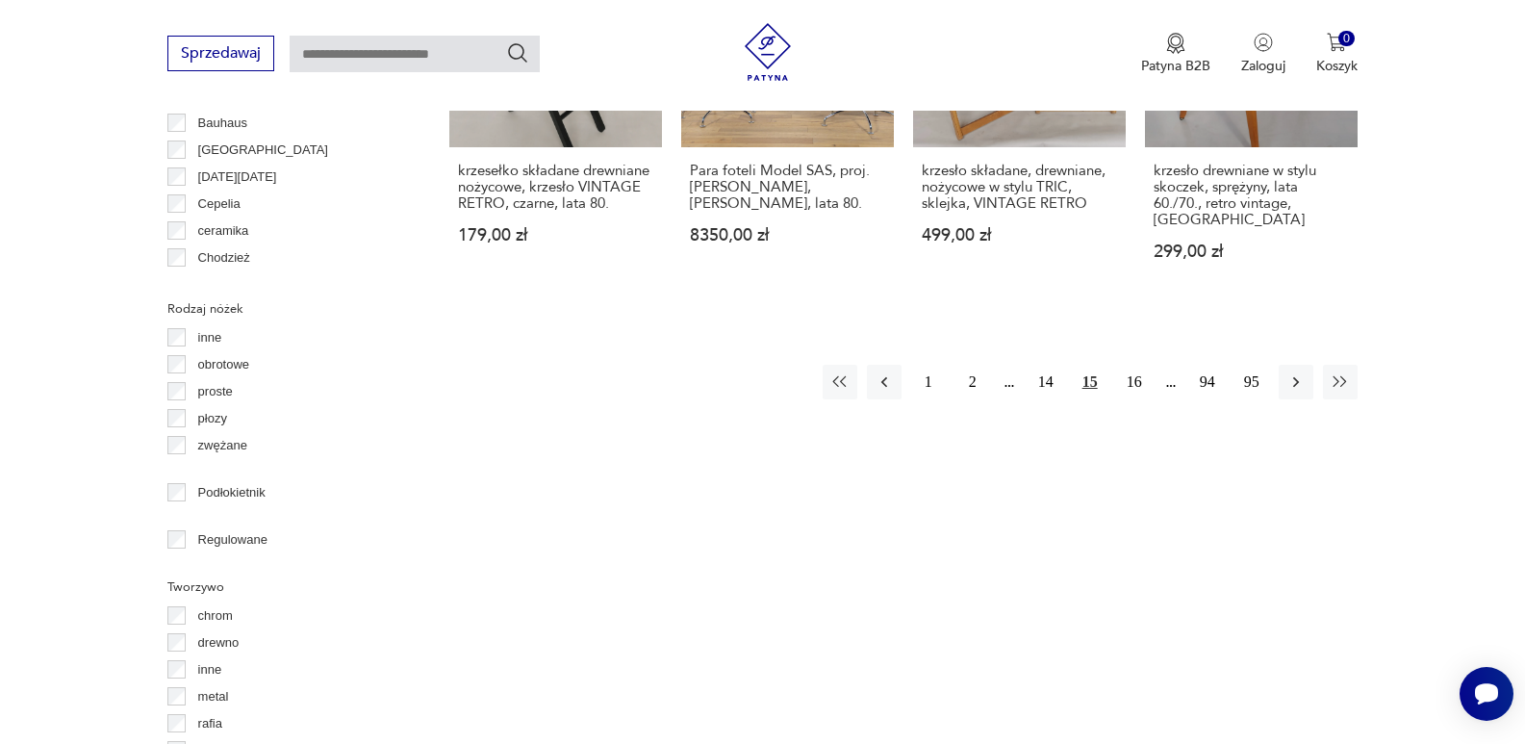
scroll to position [2217, 0]
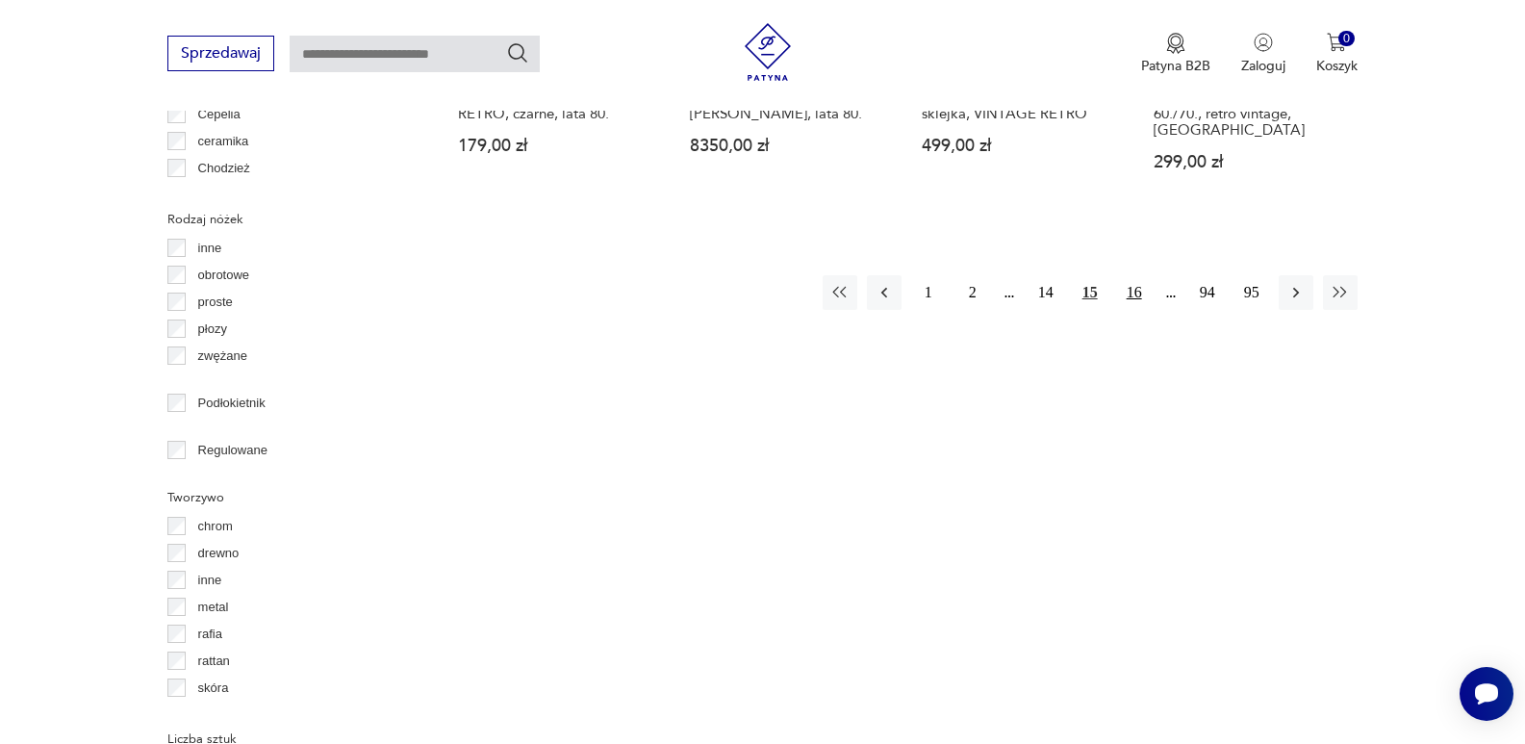
click at [1135, 284] on button "16" at bounding box center [1134, 292] width 35 height 35
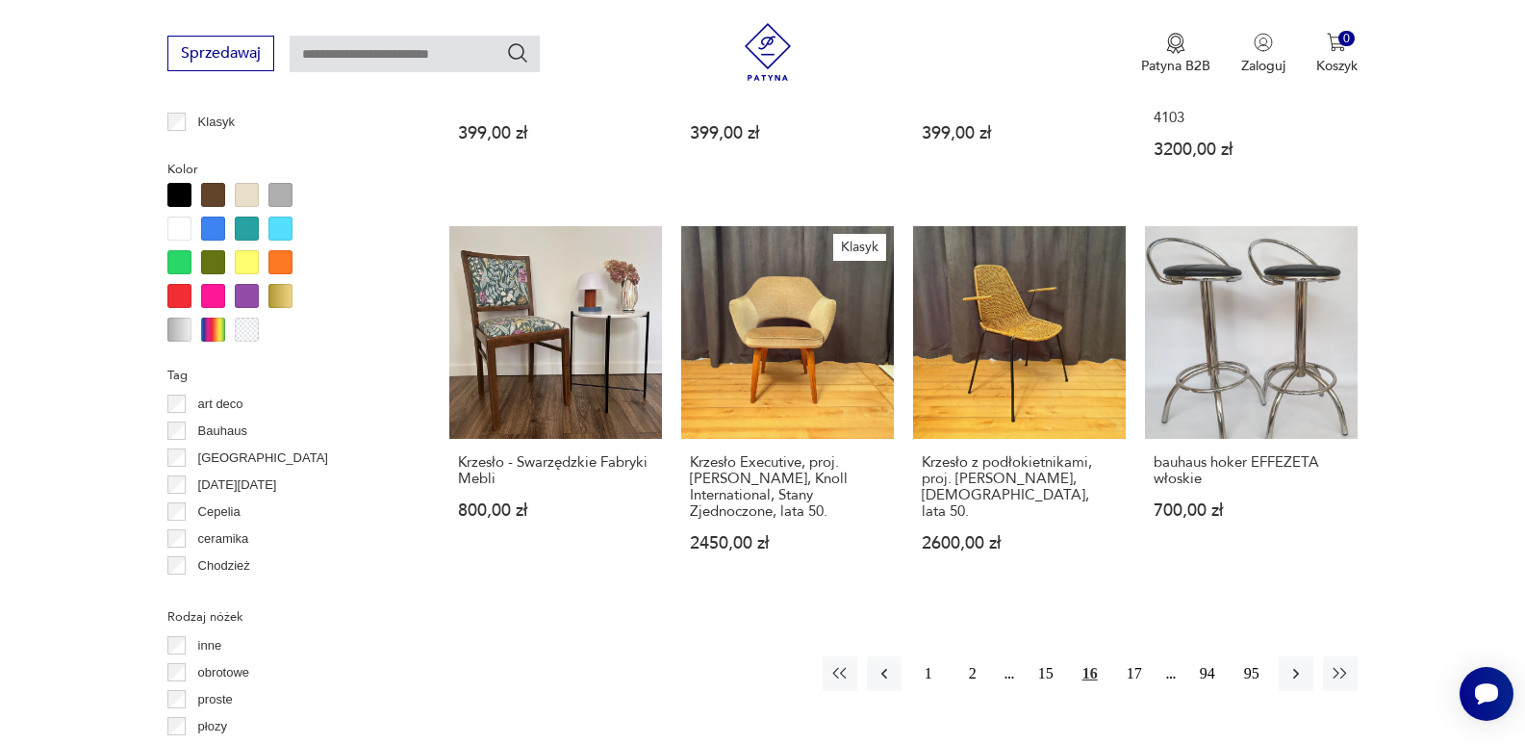
scroll to position [1832, 0]
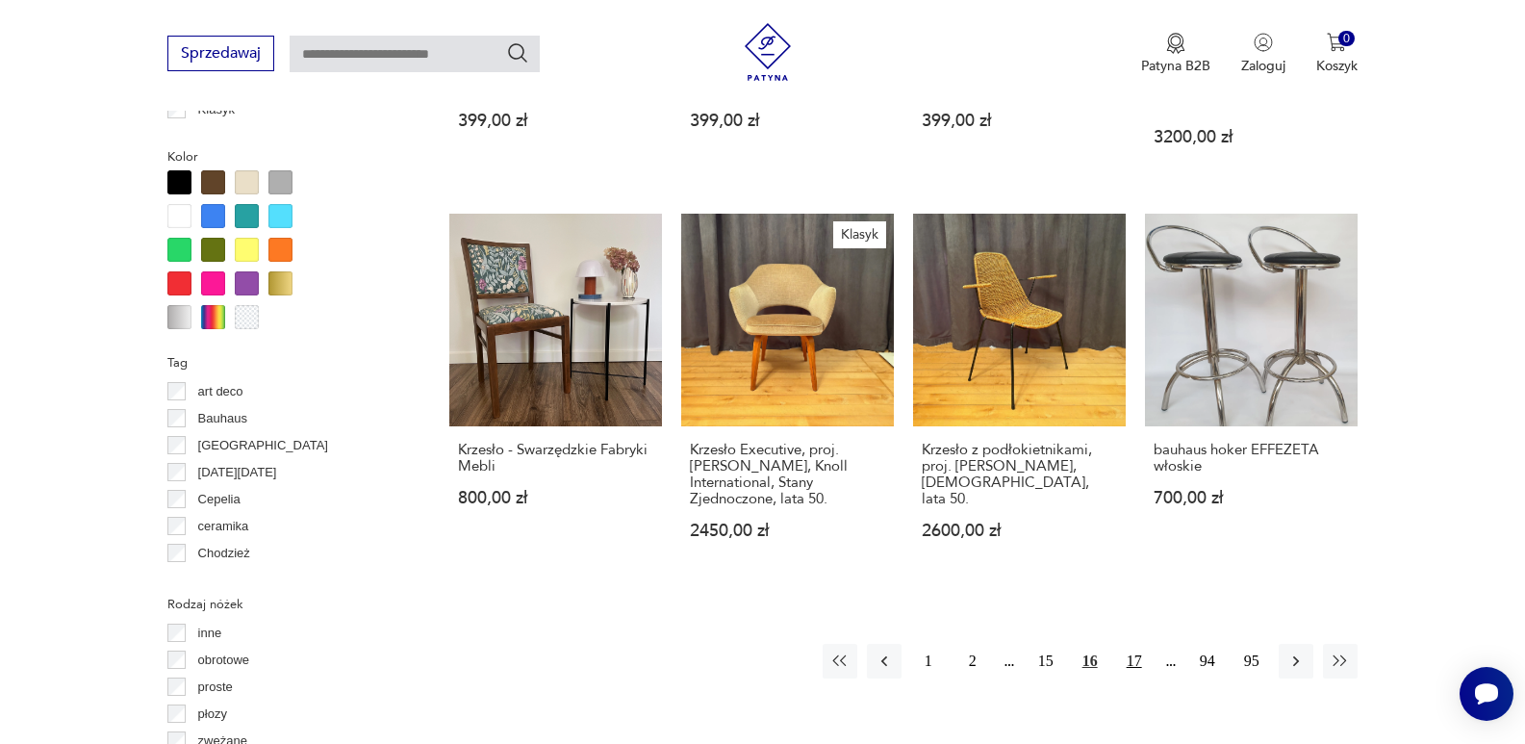
click at [1135, 644] on button "17" at bounding box center [1134, 661] width 35 height 35
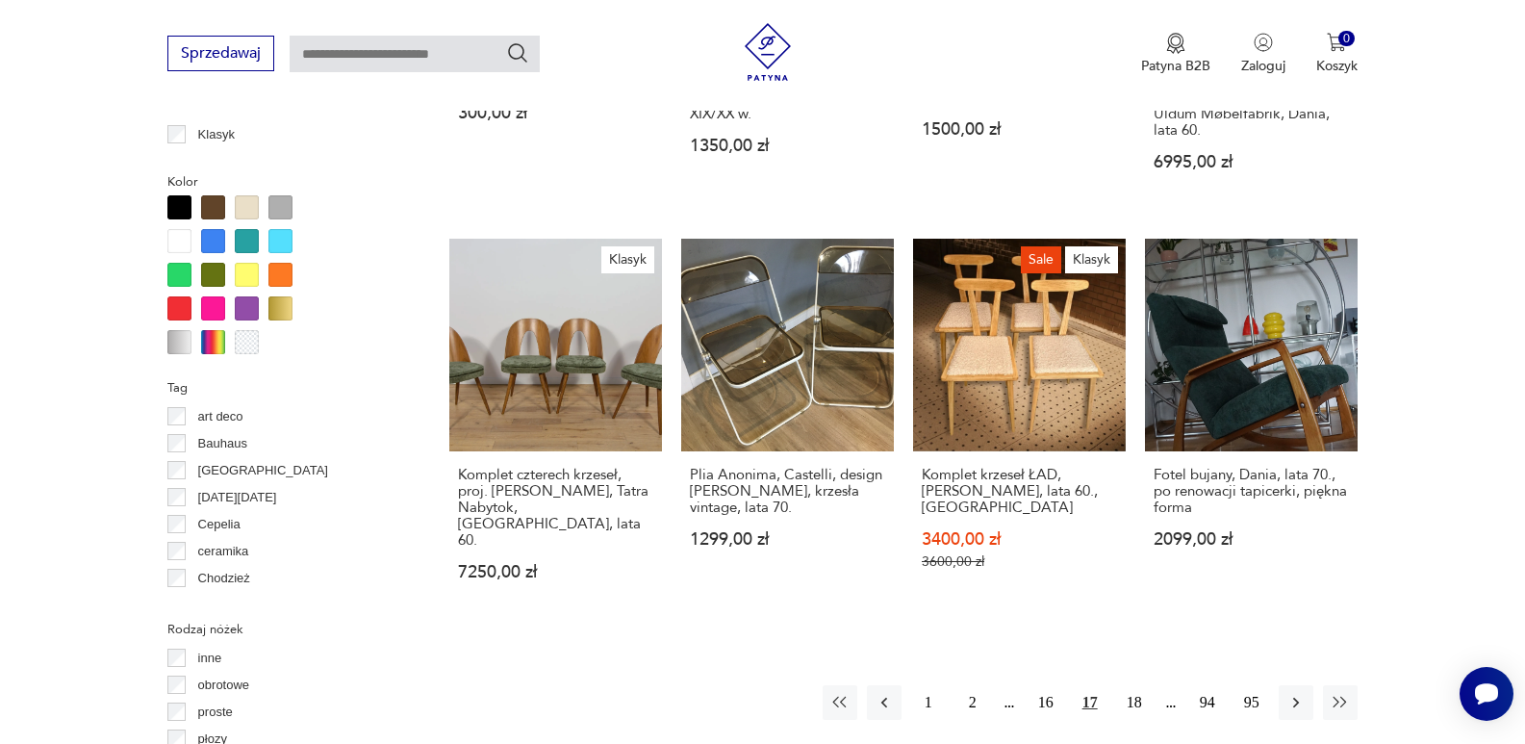
scroll to position [1820, 0]
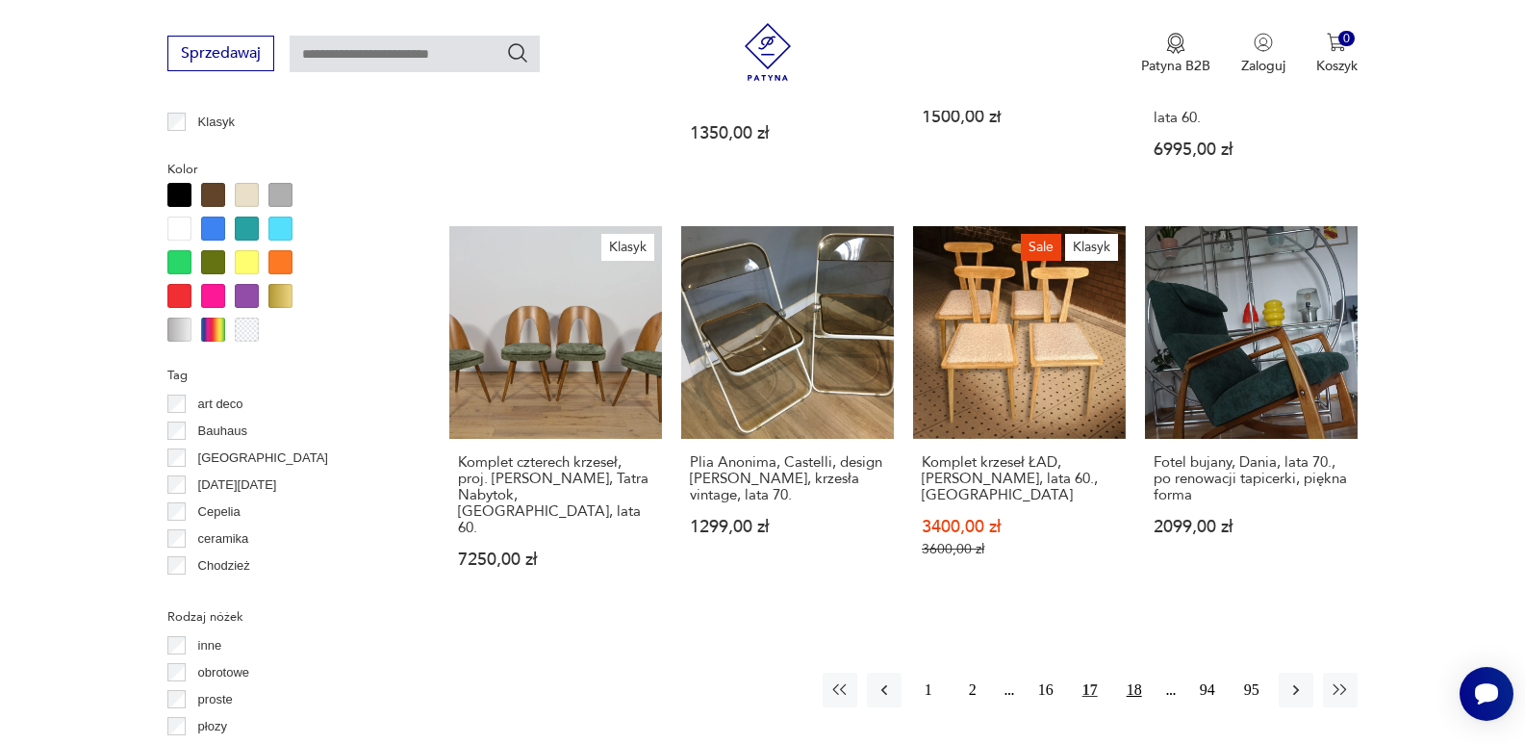
click at [1130, 673] on button "18" at bounding box center [1134, 690] width 35 height 35
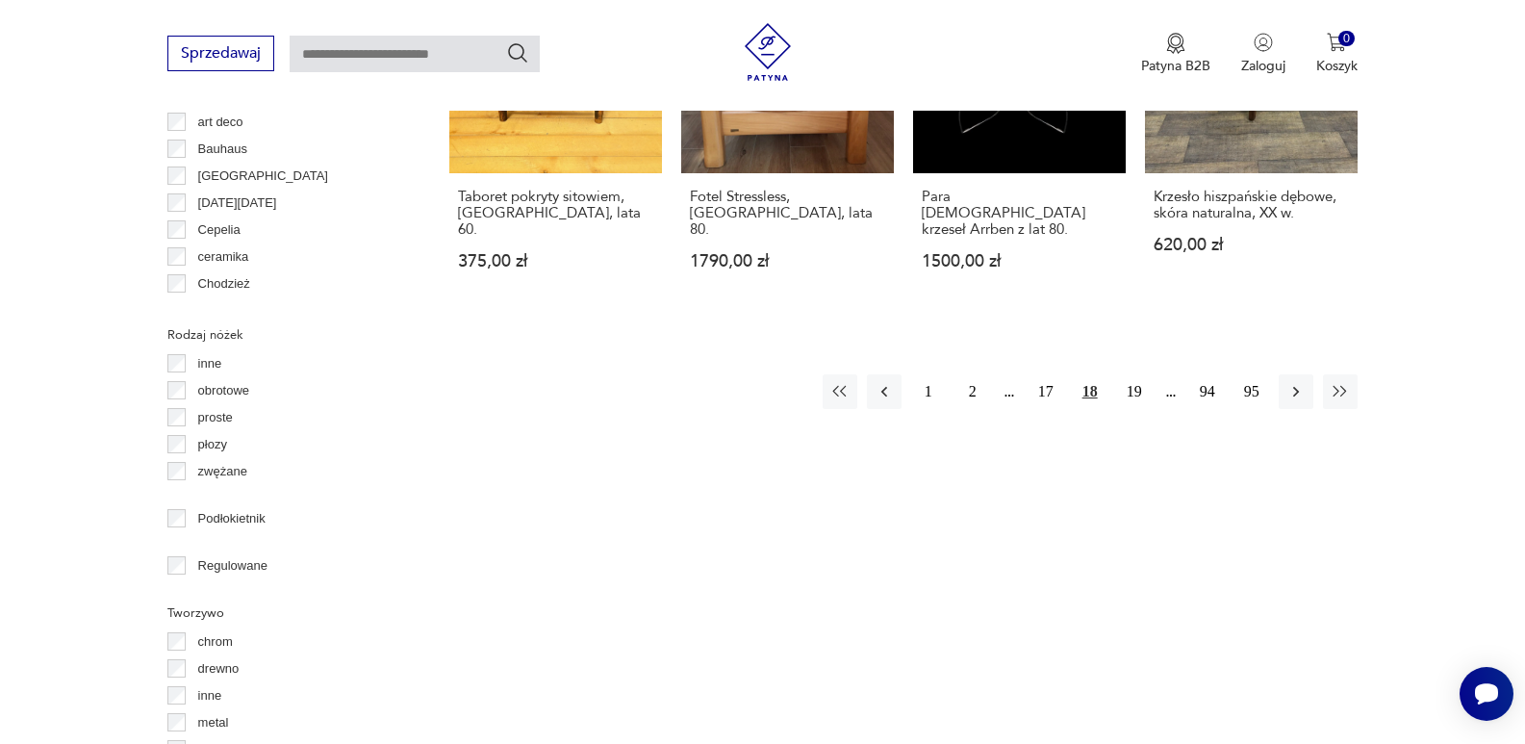
scroll to position [2140, 0]
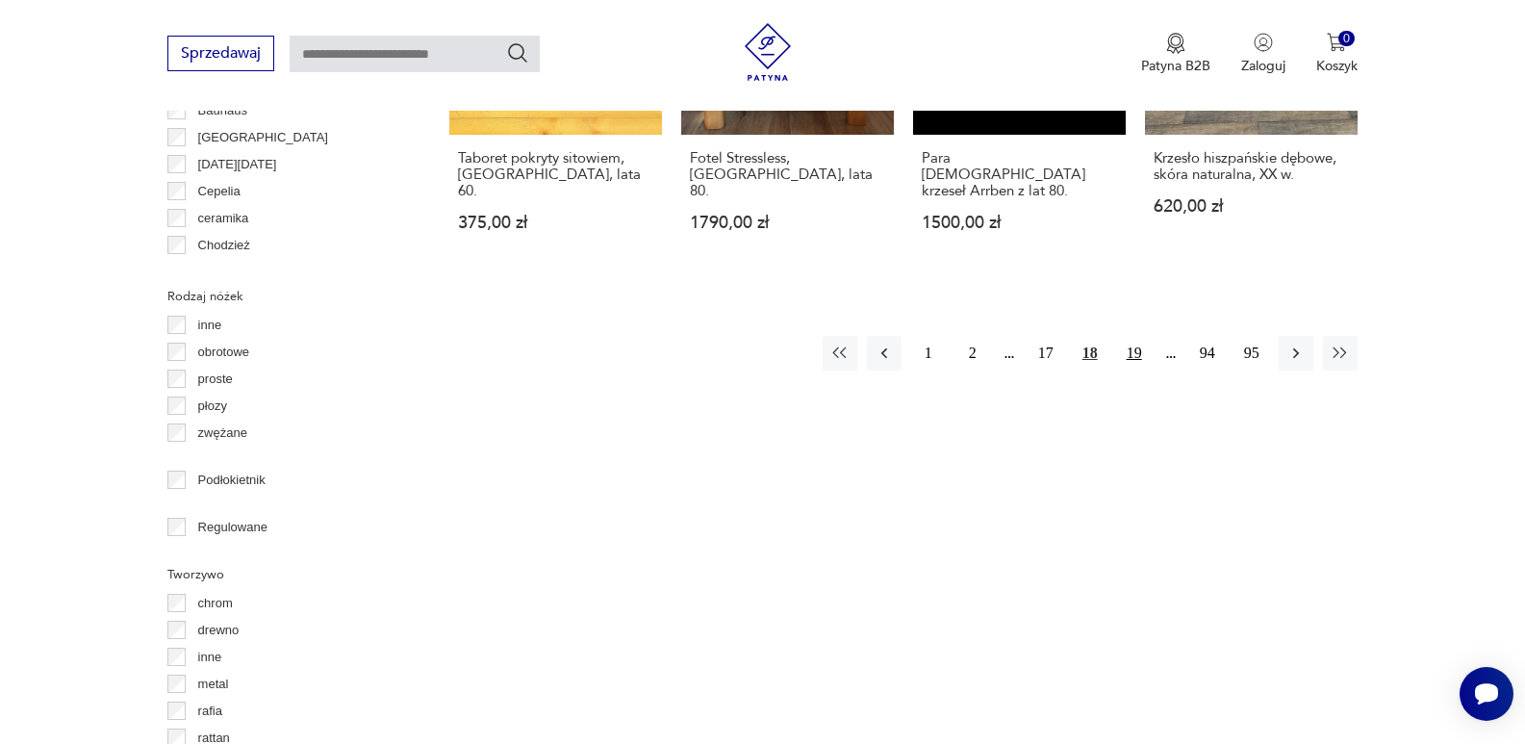
click at [1139, 336] on button "19" at bounding box center [1134, 353] width 35 height 35
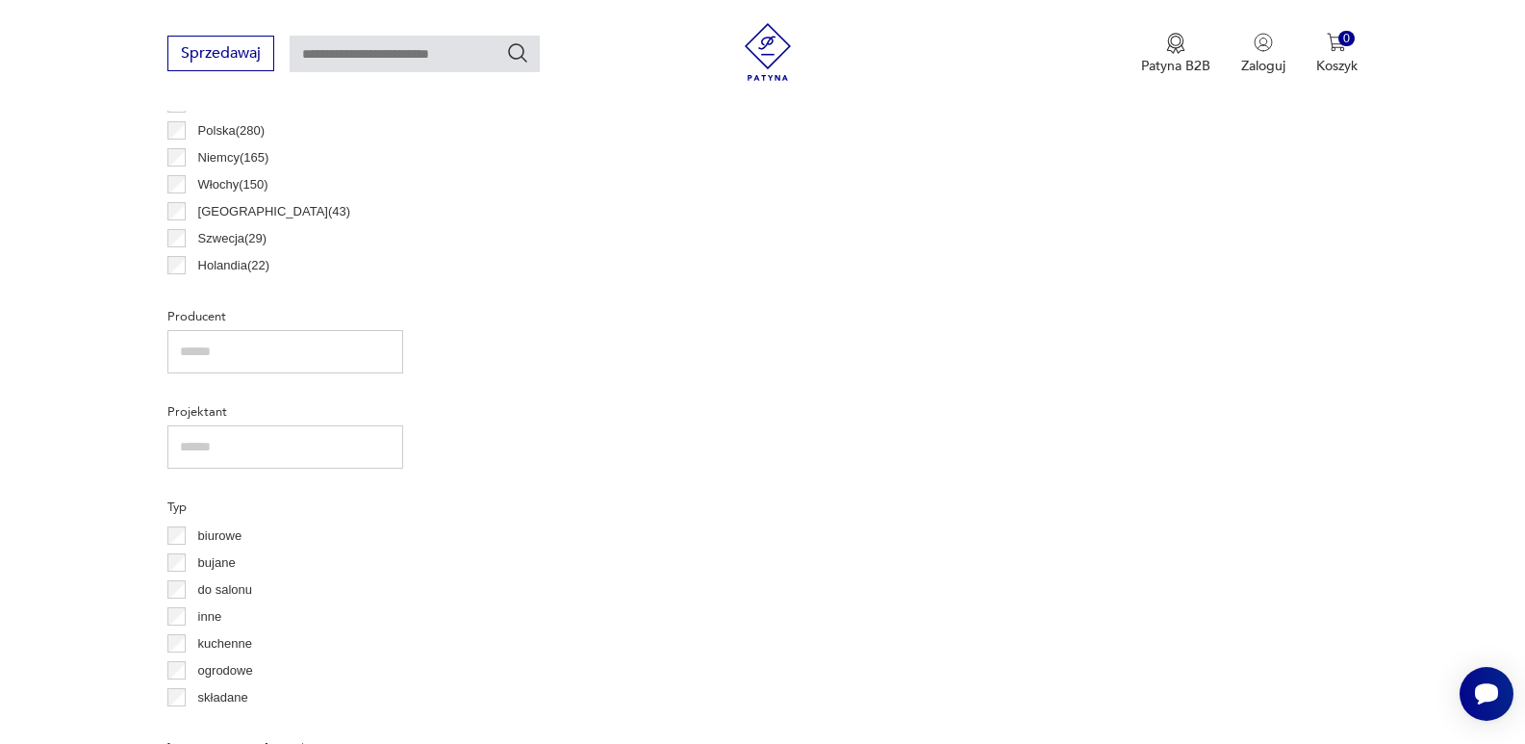
scroll to position [511, 0]
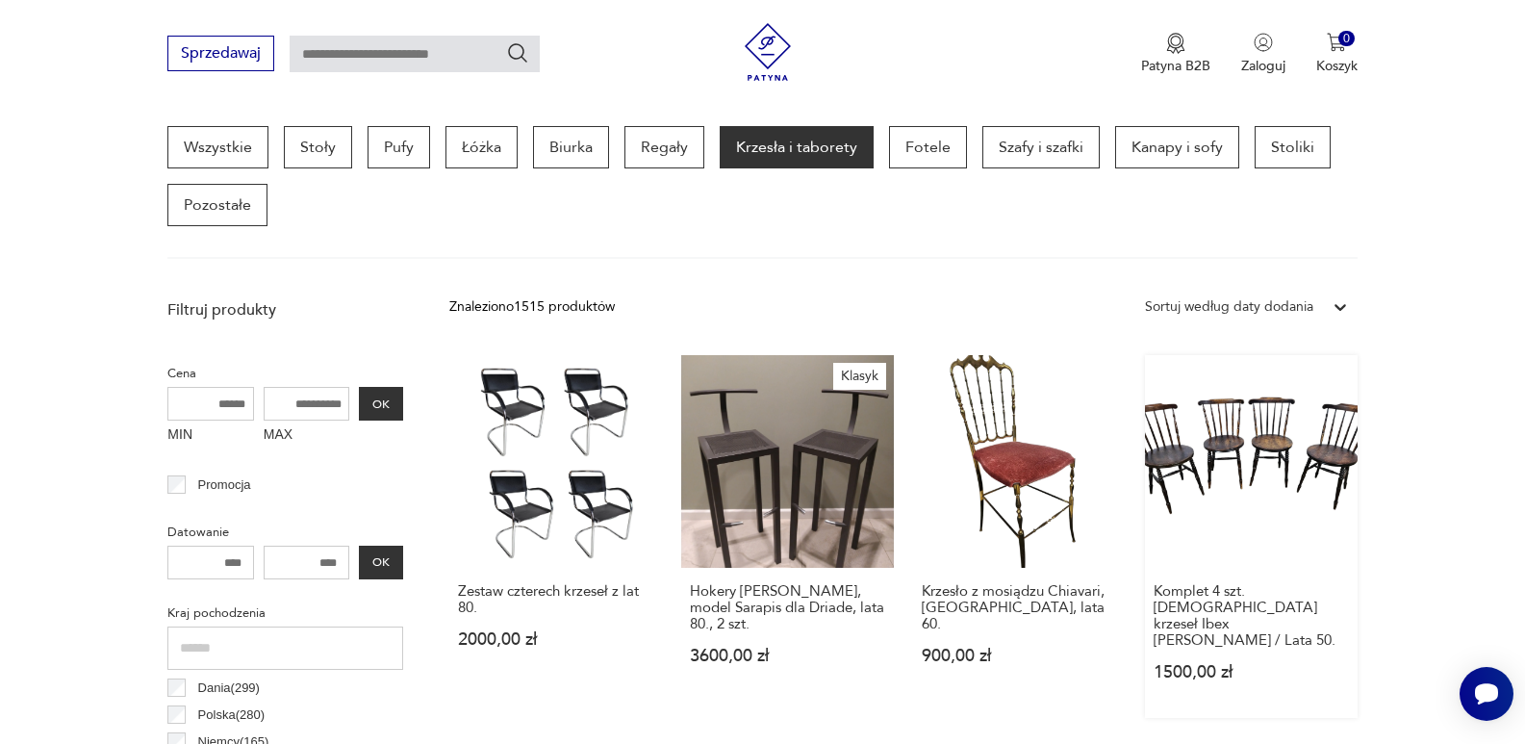
click at [1265, 447] on link "Komplet 4 szt. [DEMOGRAPHIC_DATA] krzeseł Ibex [PERSON_NAME] / Lata 50. 1500,00…" at bounding box center [1251, 536] width 213 height 363
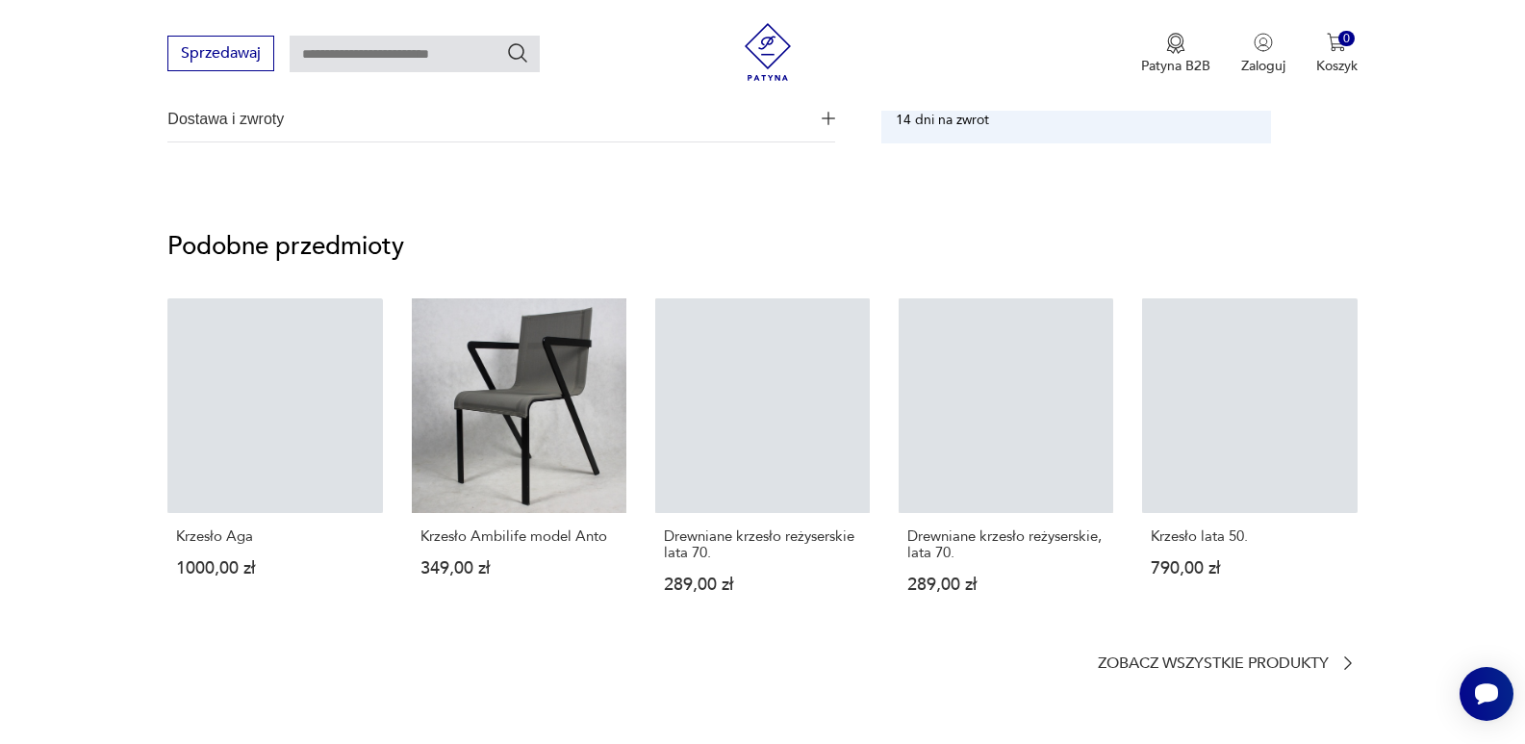
scroll to position [1463, 0]
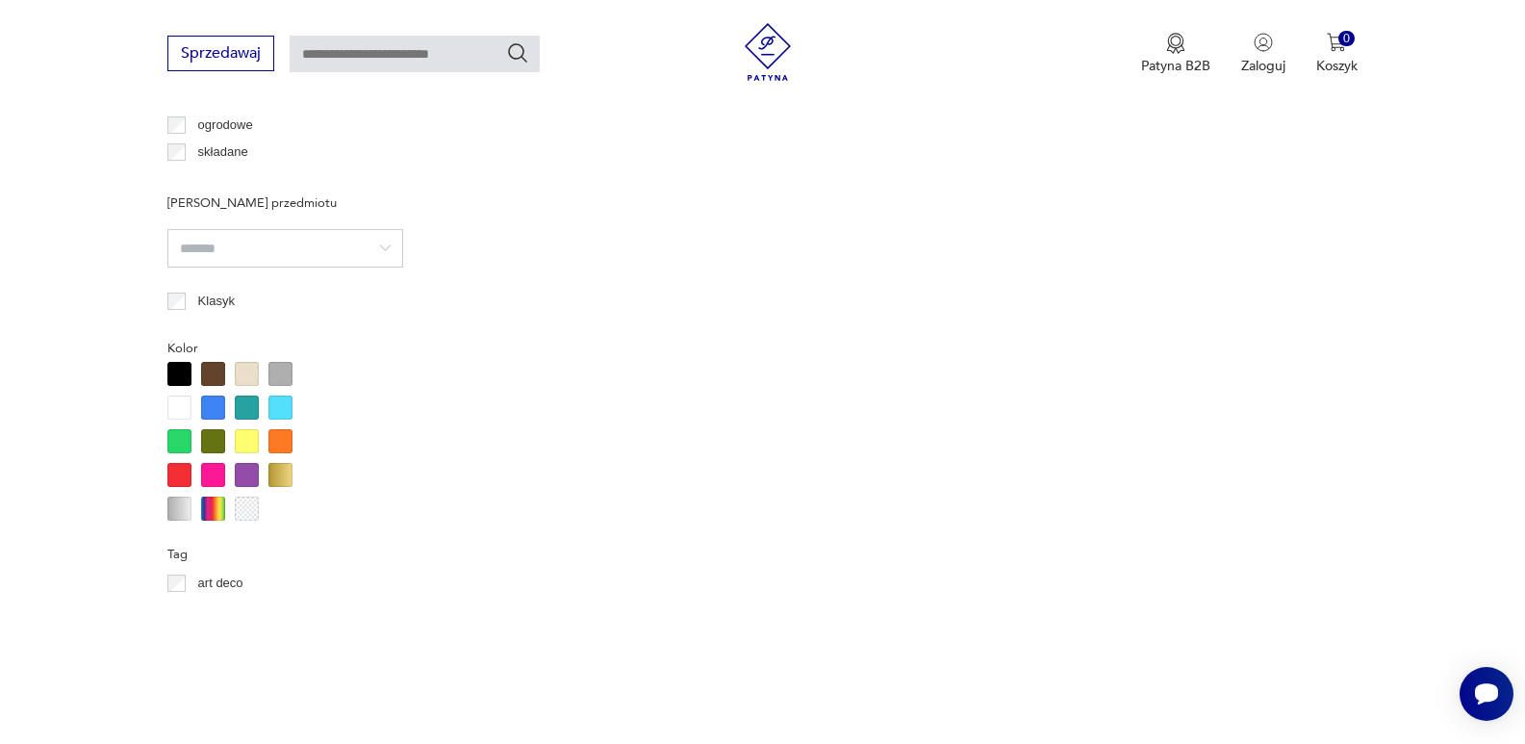
scroll to position [509, 0]
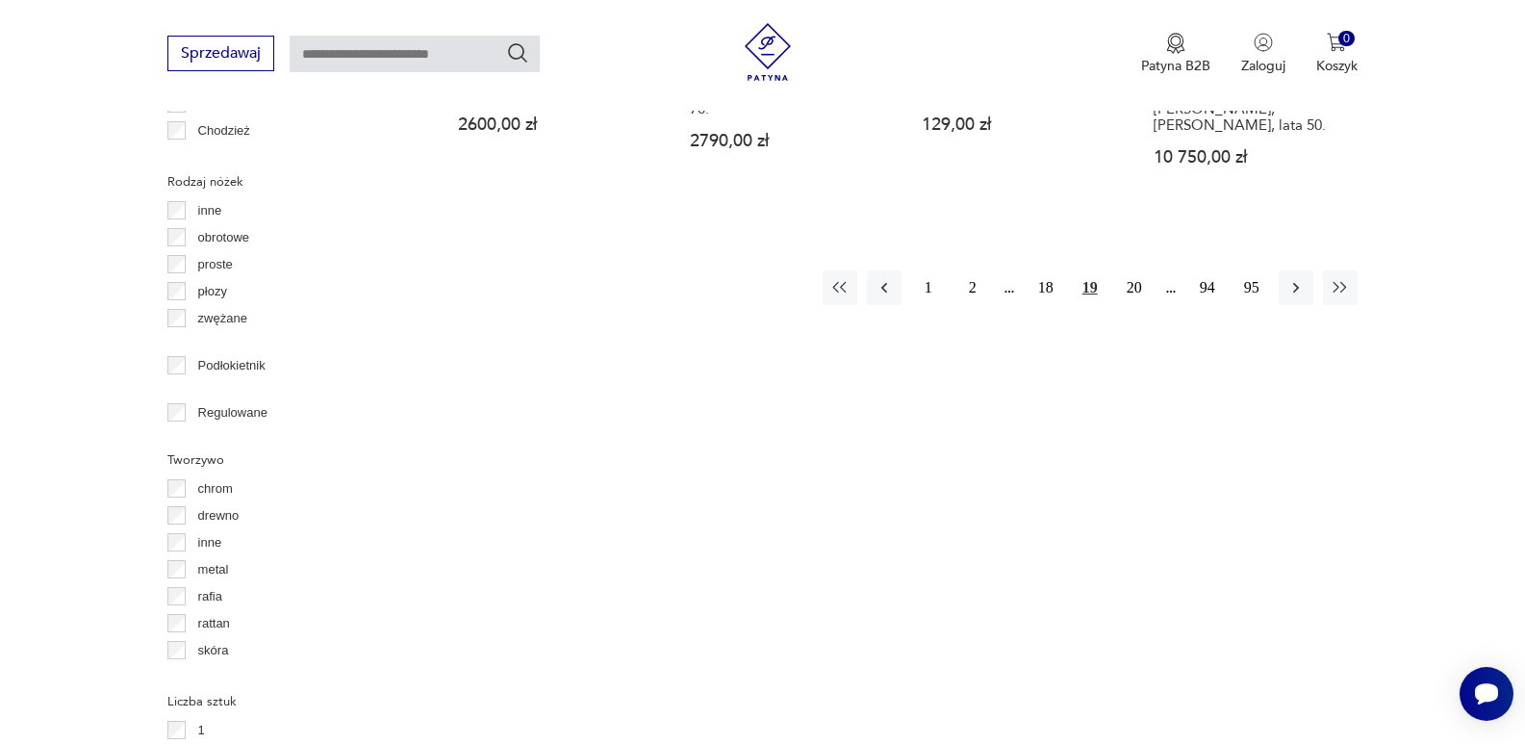
scroll to position [2332, 0]
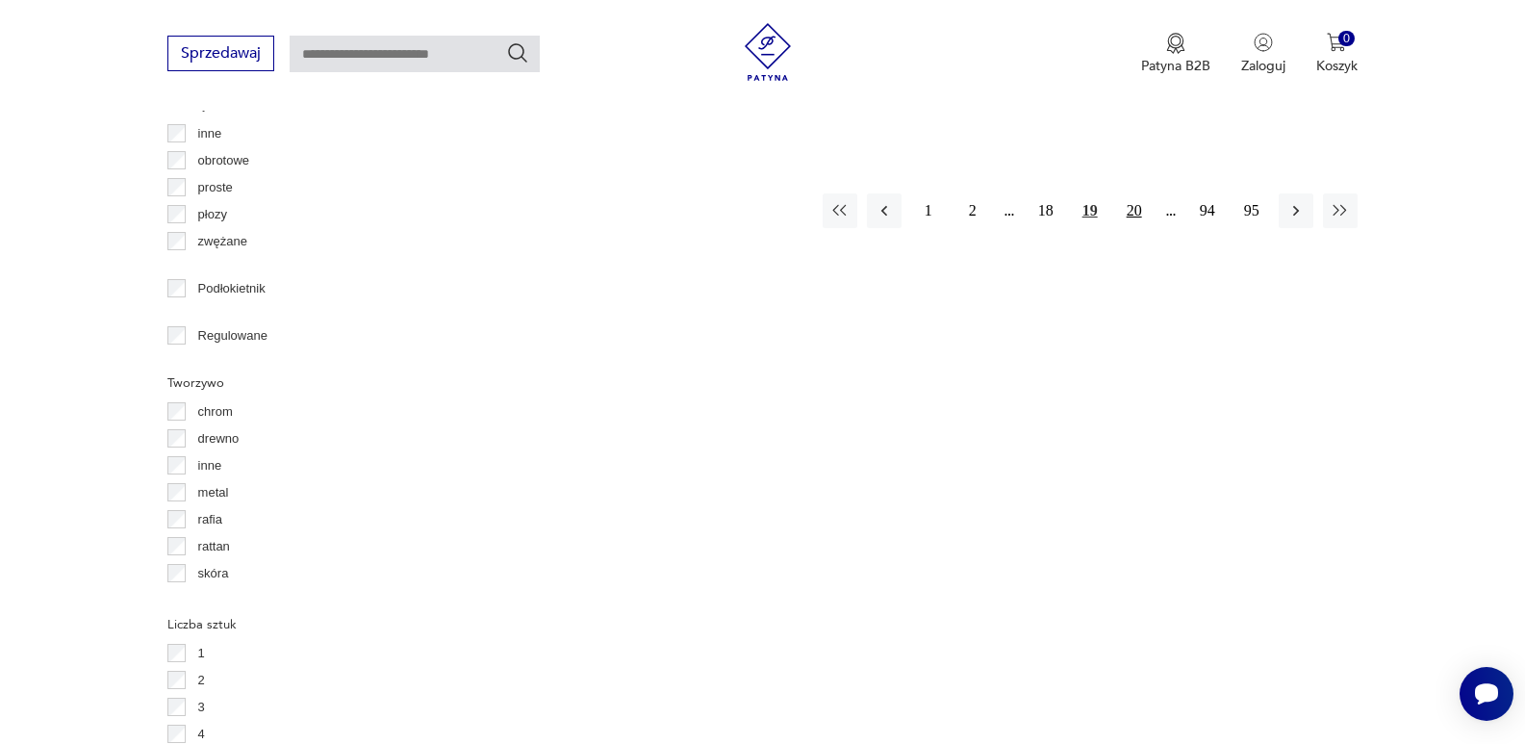
click at [1132, 193] on button "20" at bounding box center [1134, 210] width 35 height 35
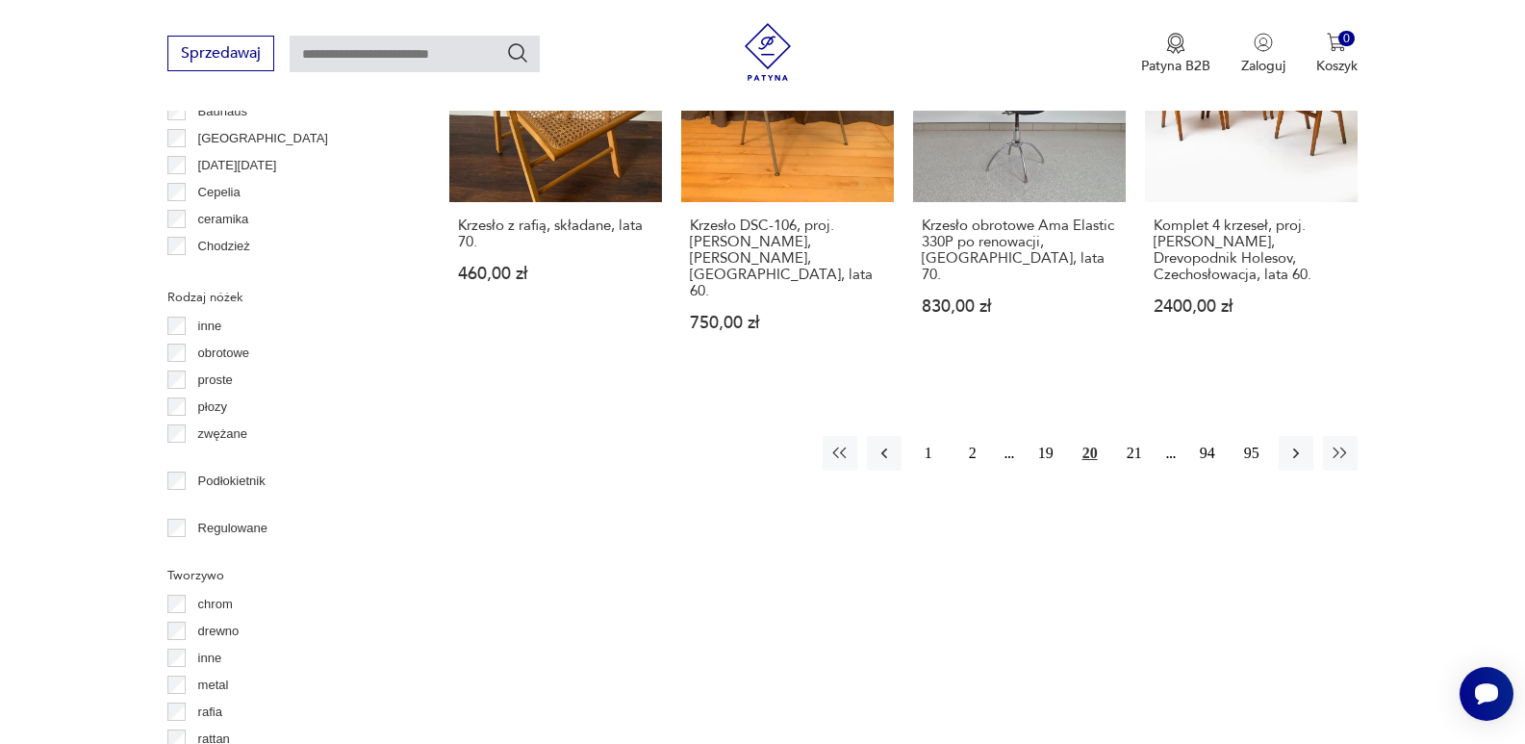
scroll to position [2165, 0]
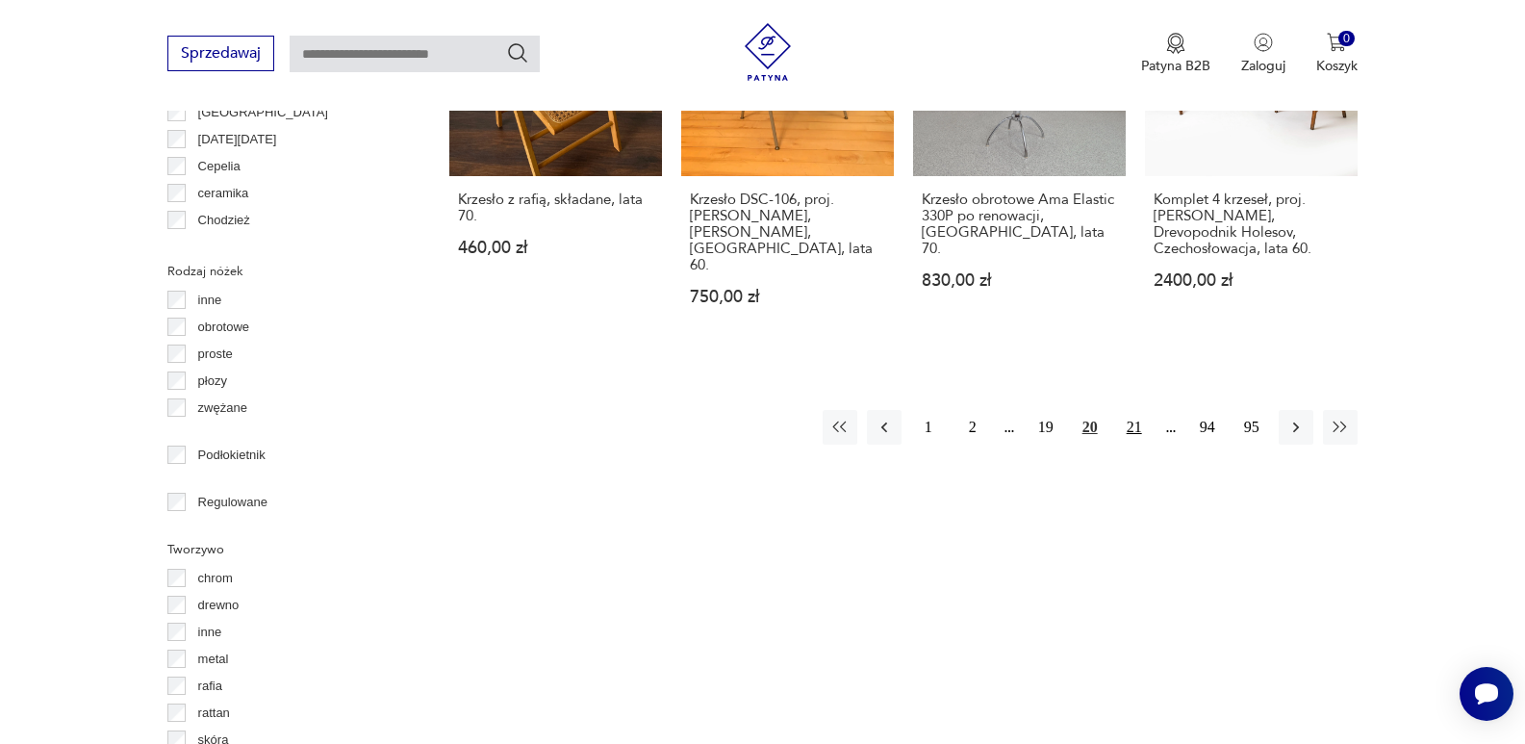
click at [1128, 410] on button "21" at bounding box center [1134, 427] width 35 height 35
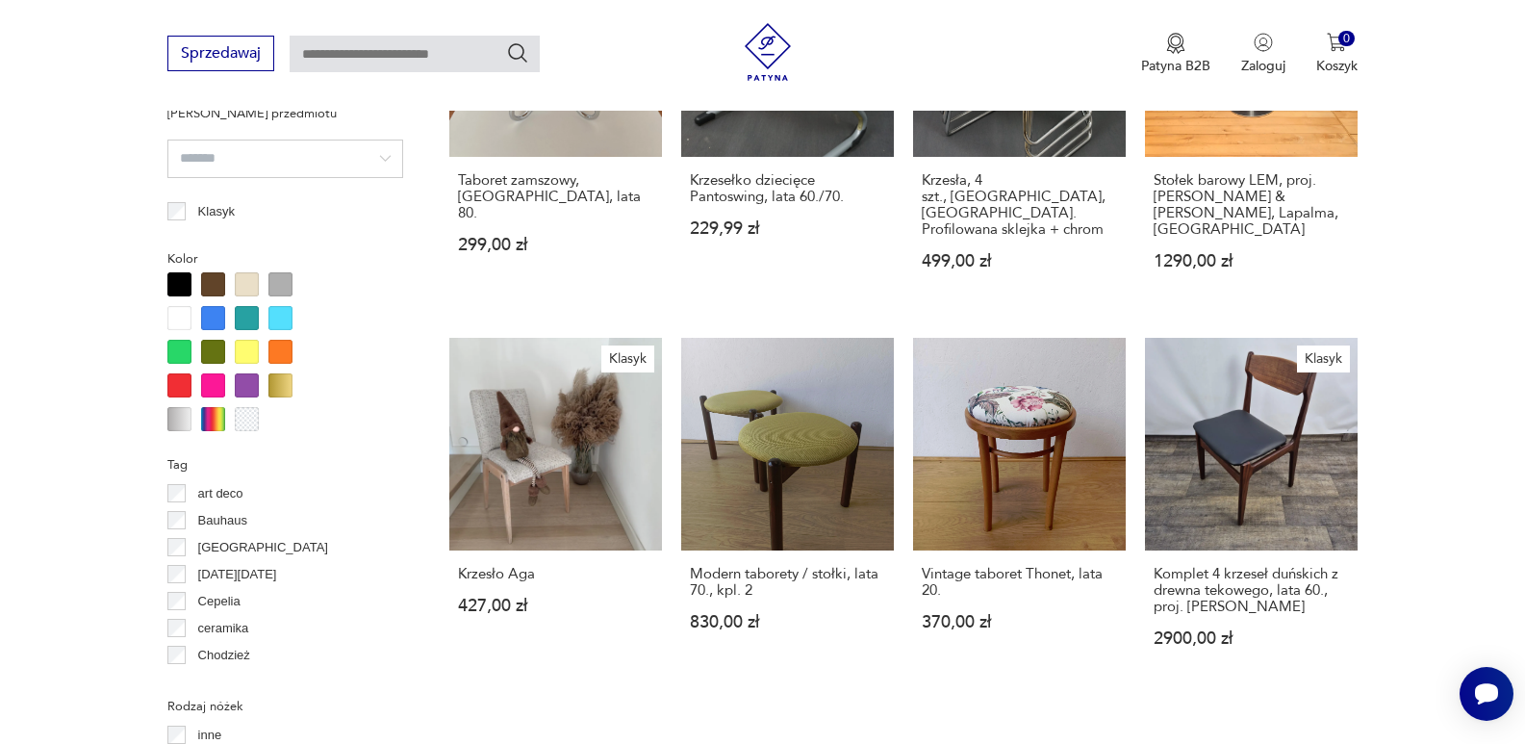
scroll to position [1807, 0]
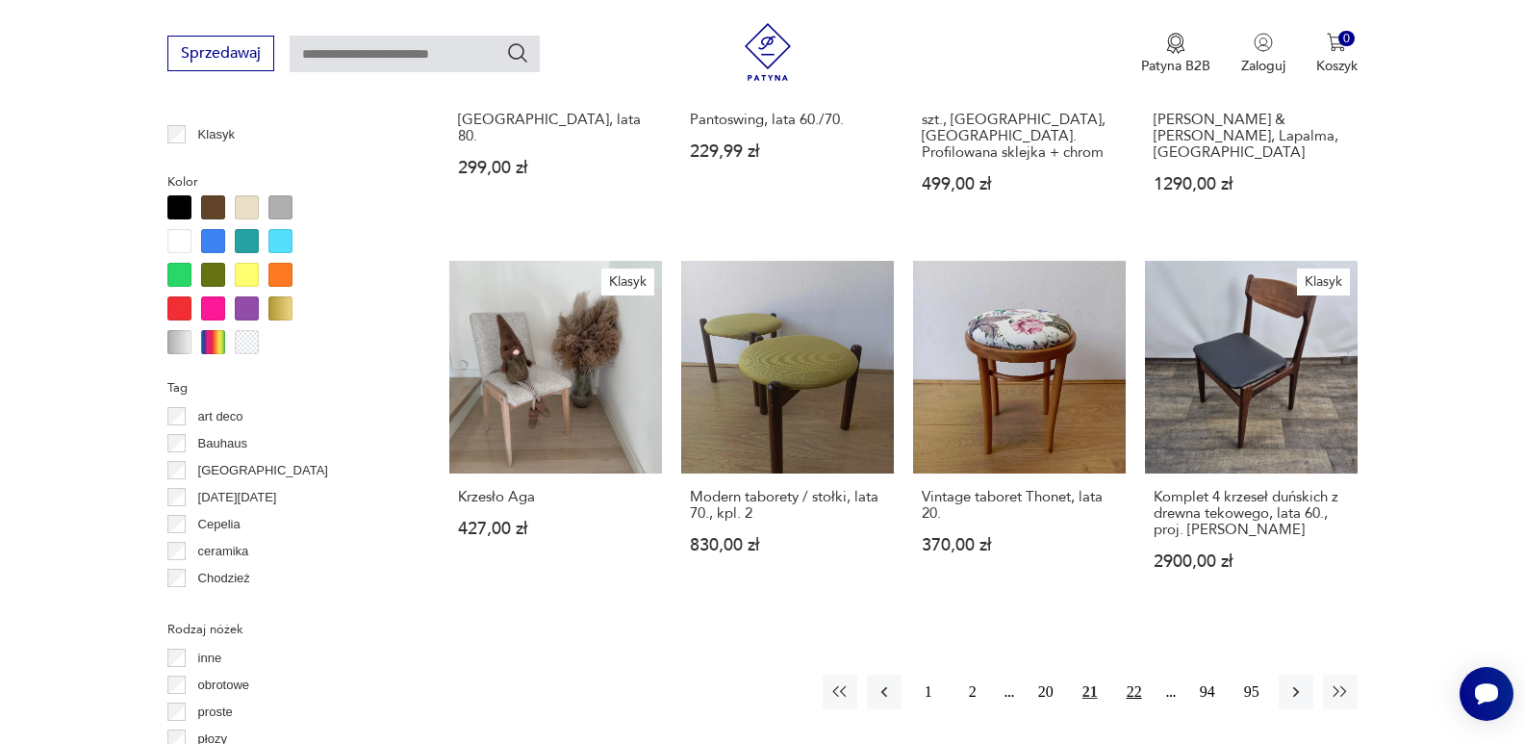
click at [1131, 675] on button "22" at bounding box center [1134, 692] width 35 height 35
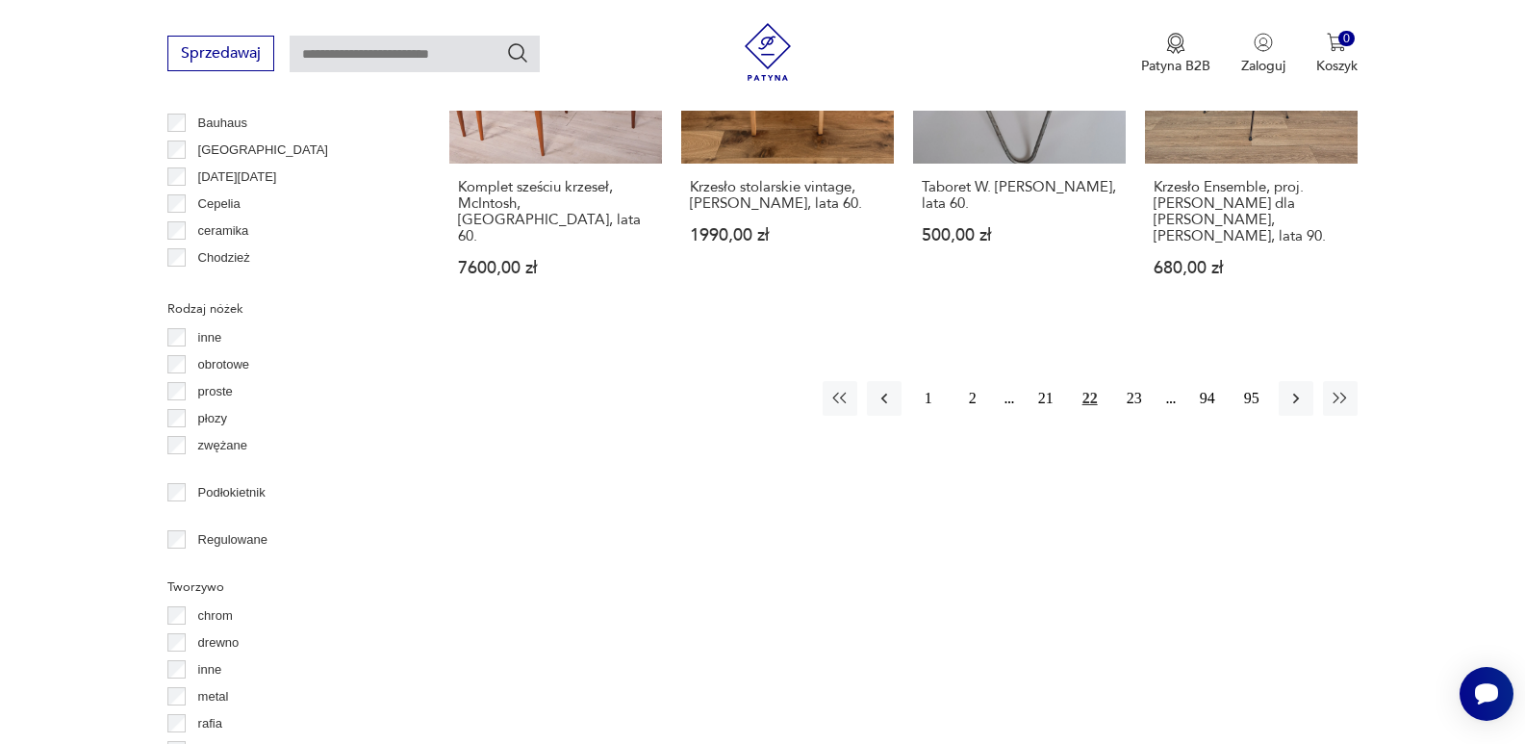
scroll to position [2205, 0]
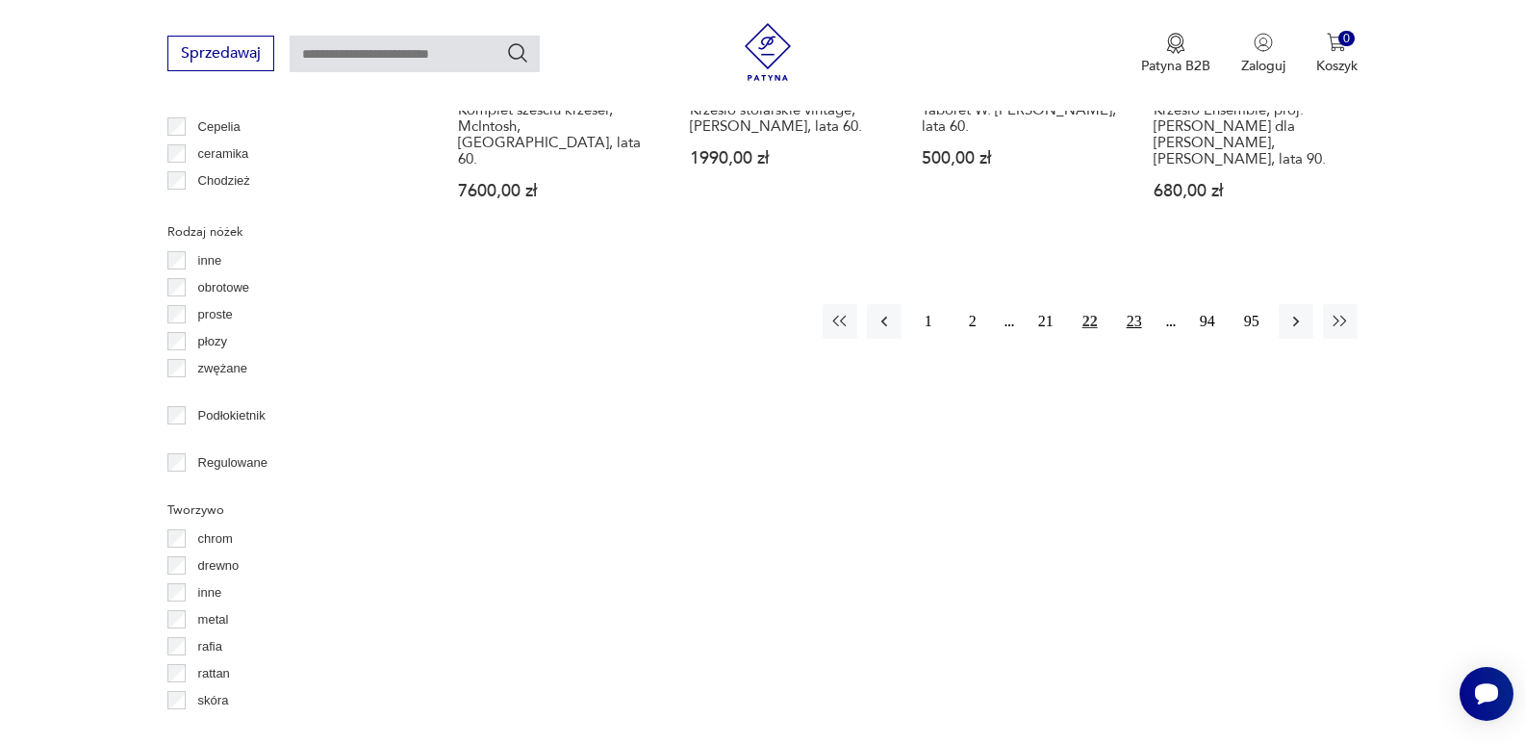
click at [1129, 304] on button "23" at bounding box center [1134, 321] width 35 height 35
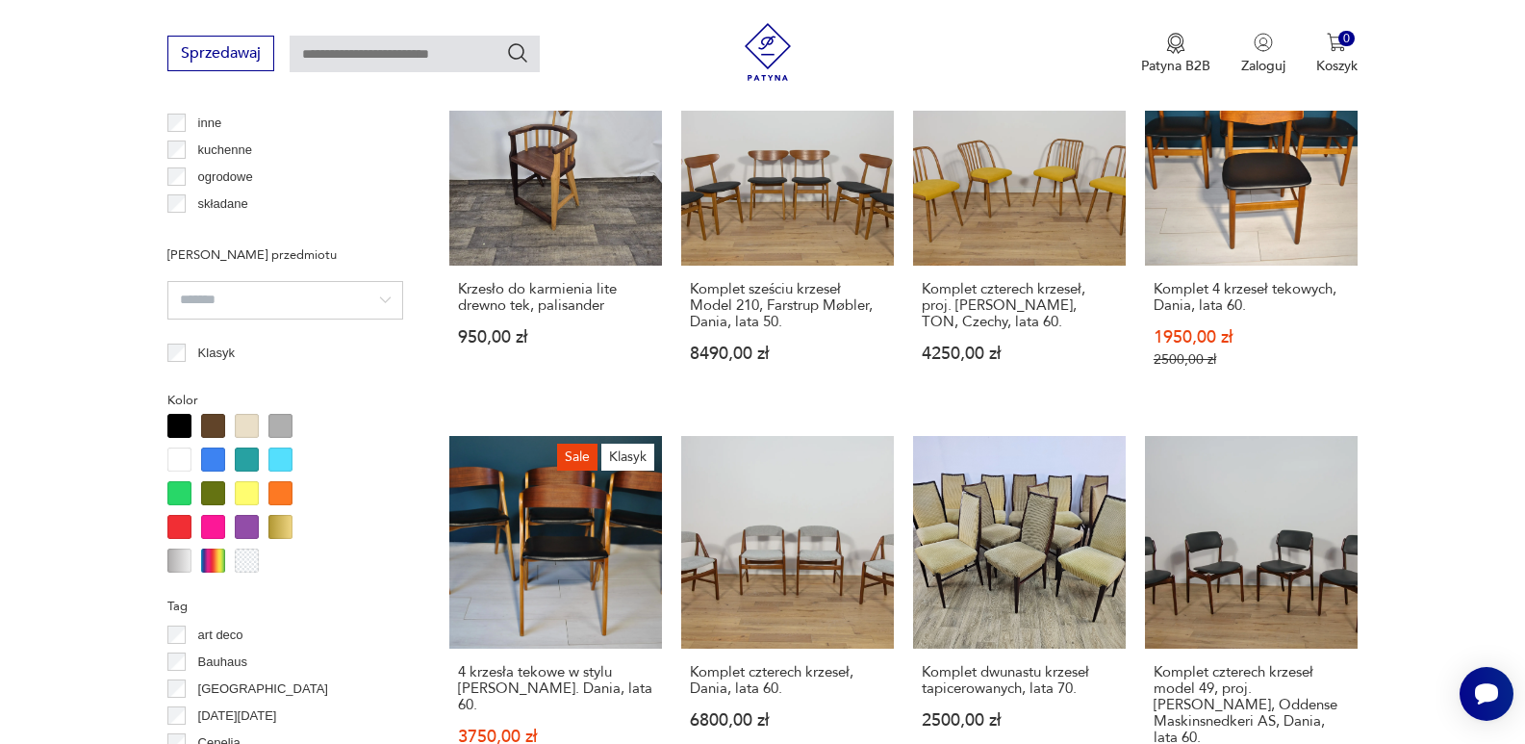
scroll to position [1743, 0]
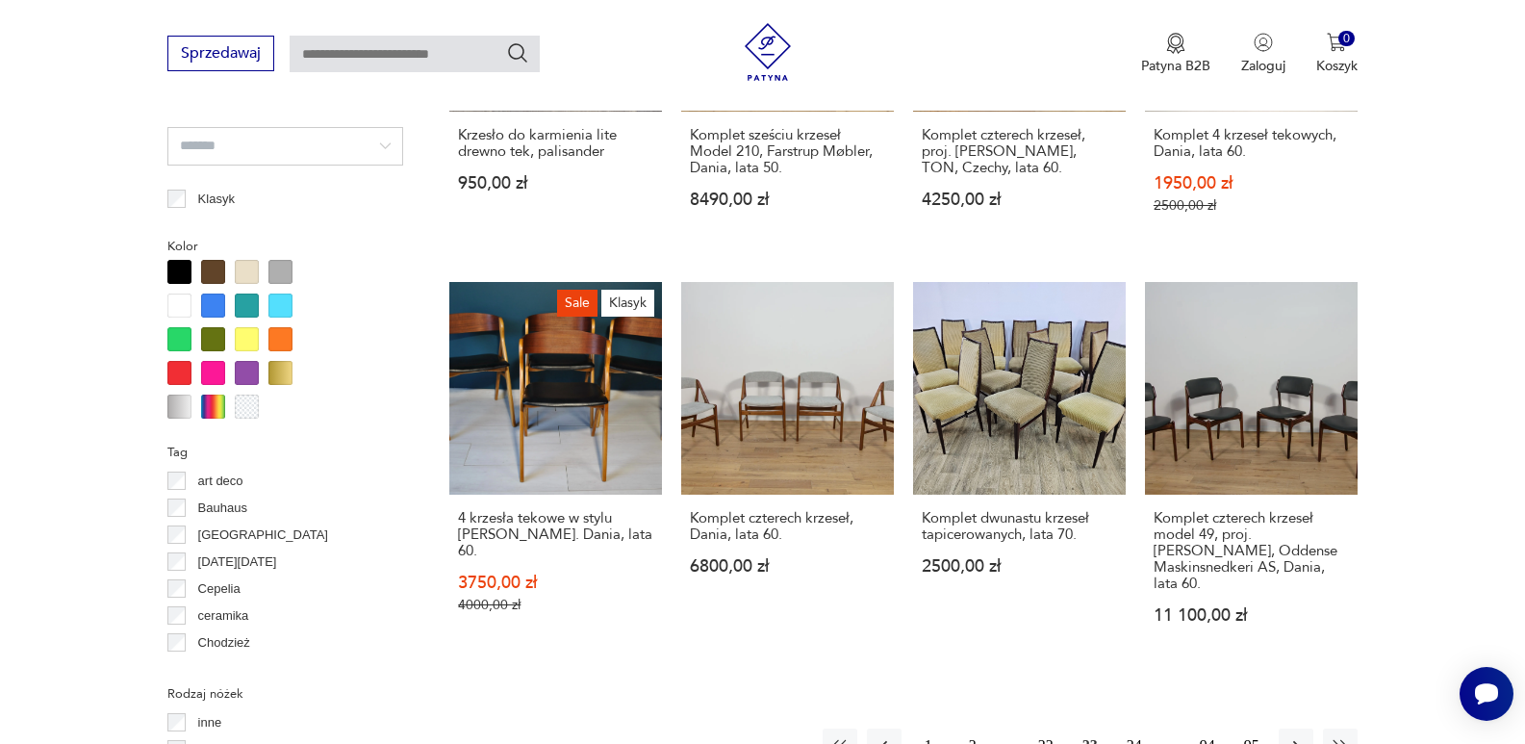
click at [1133, 728] on button "24" at bounding box center [1134, 745] width 35 height 35
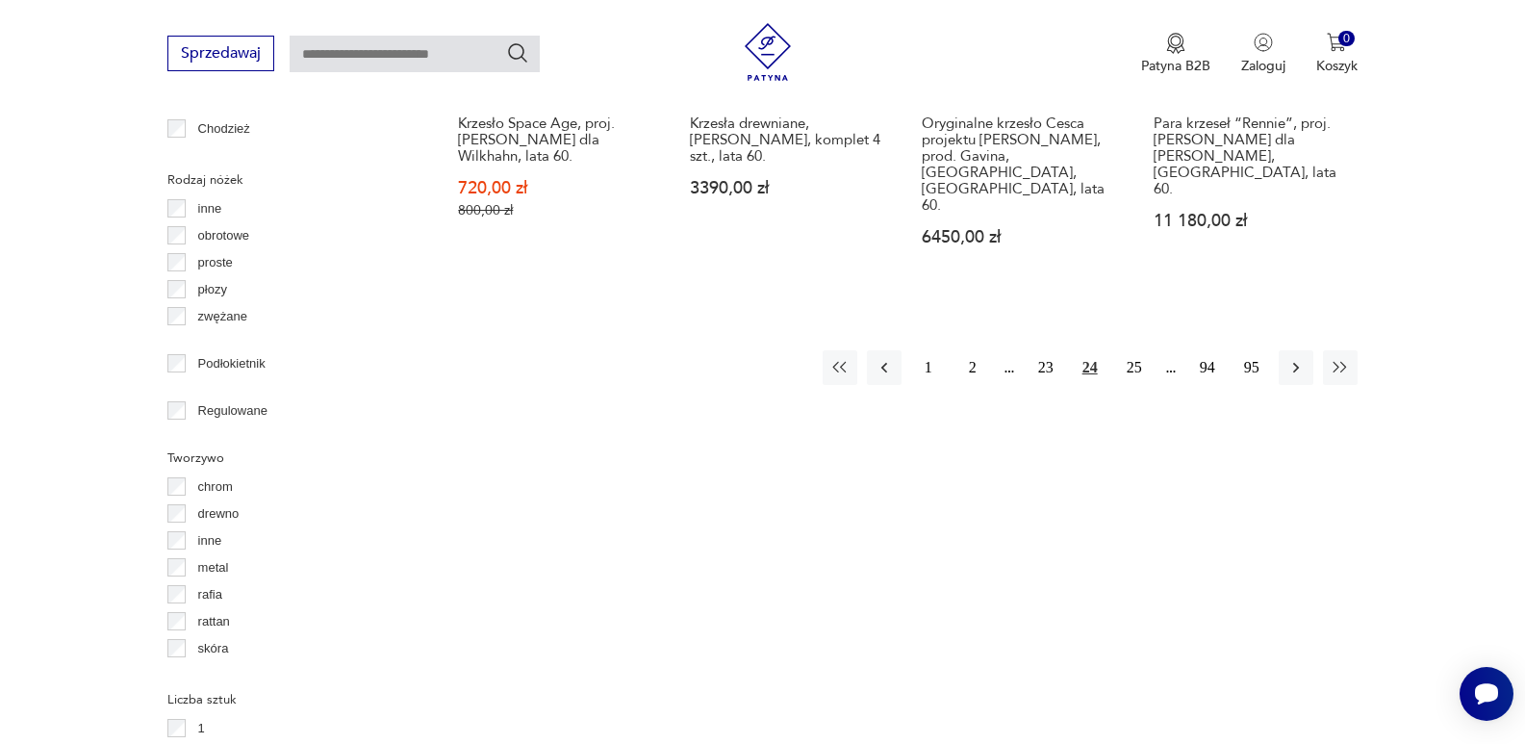
scroll to position [2269, 0]
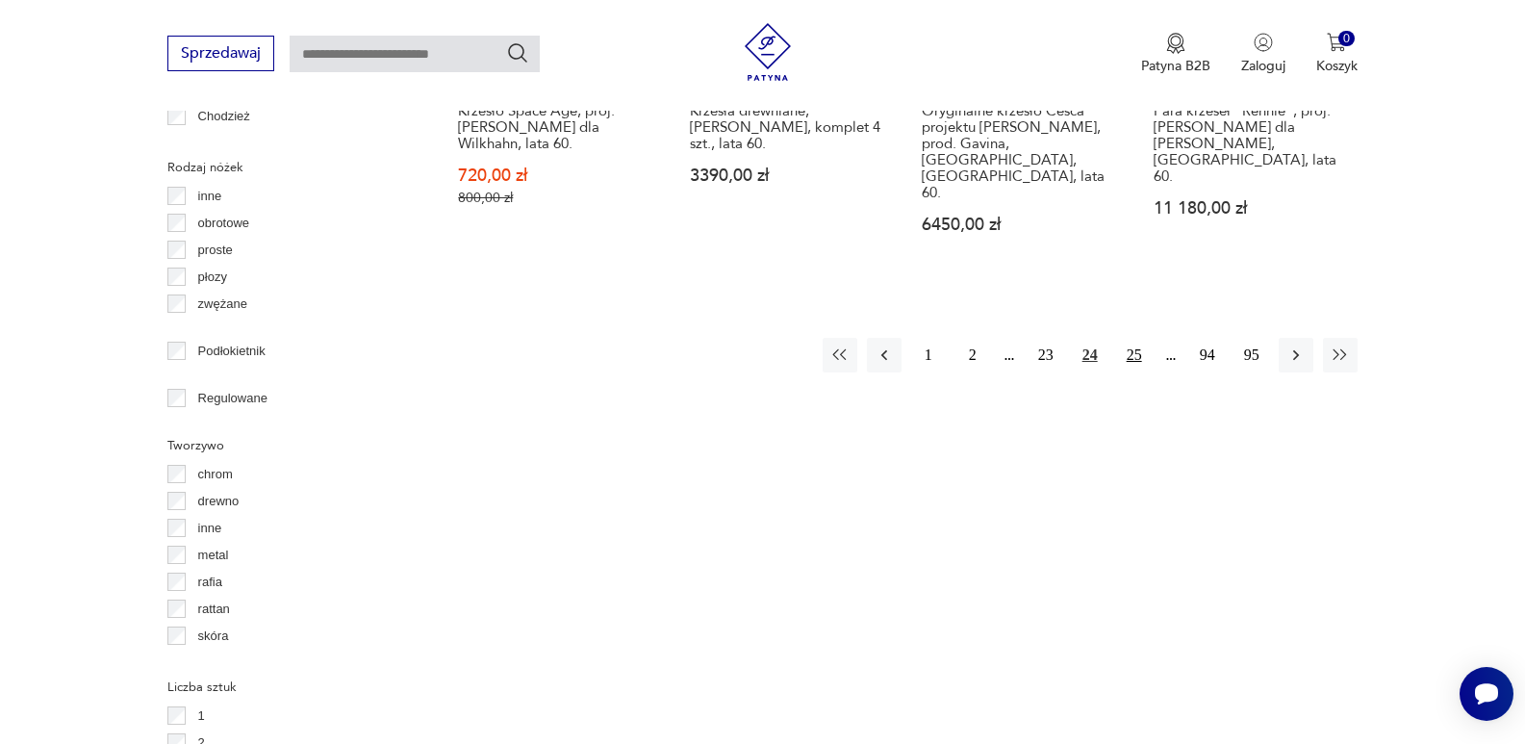
click at [1135, 338] on button "25" at bounding box center [1134, 355] width 35 height 35
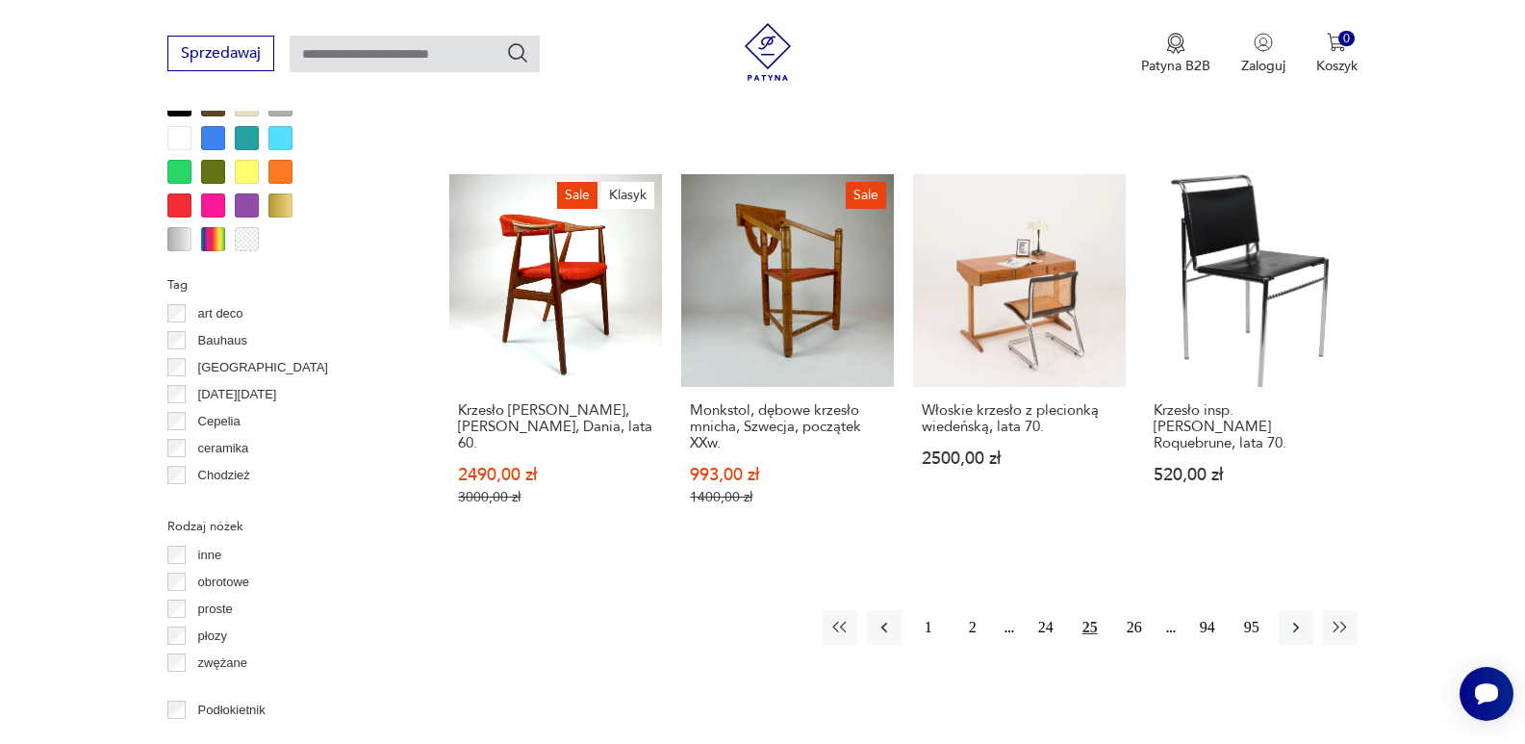
scroll to position [2077, 0]
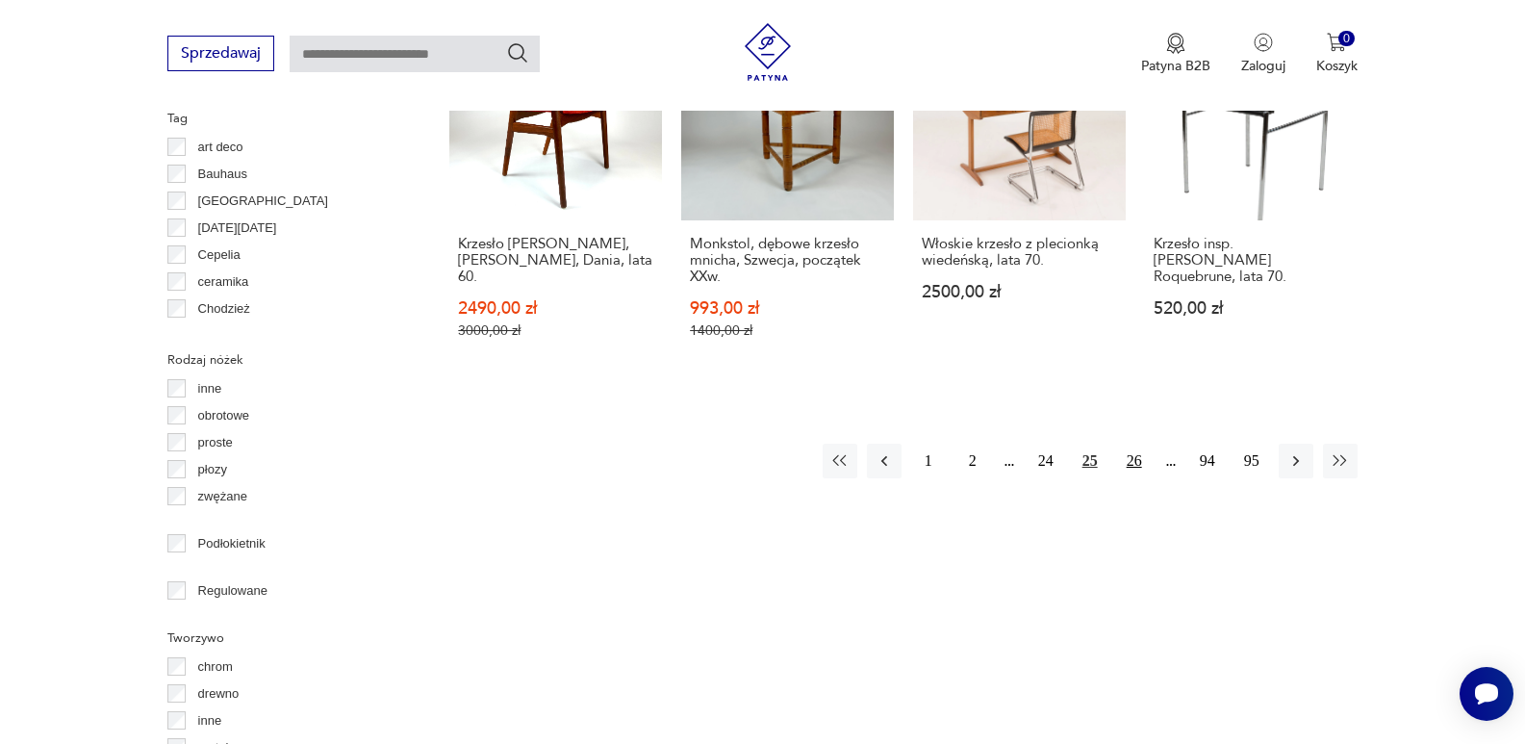
click at [1128, 444] on button "26" at bounding box center [1134, 461] width 35 height 35
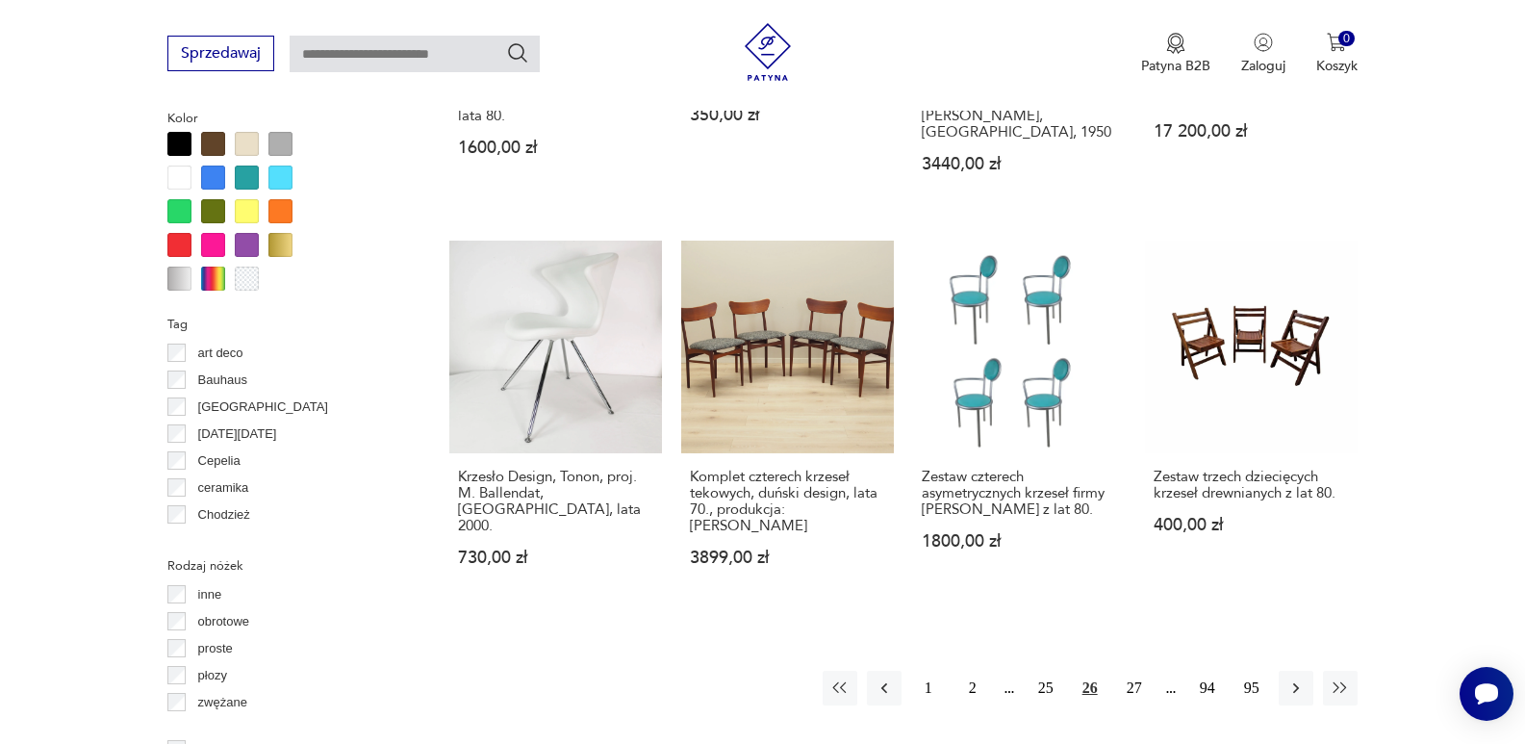
scroll to position [1948, 0]
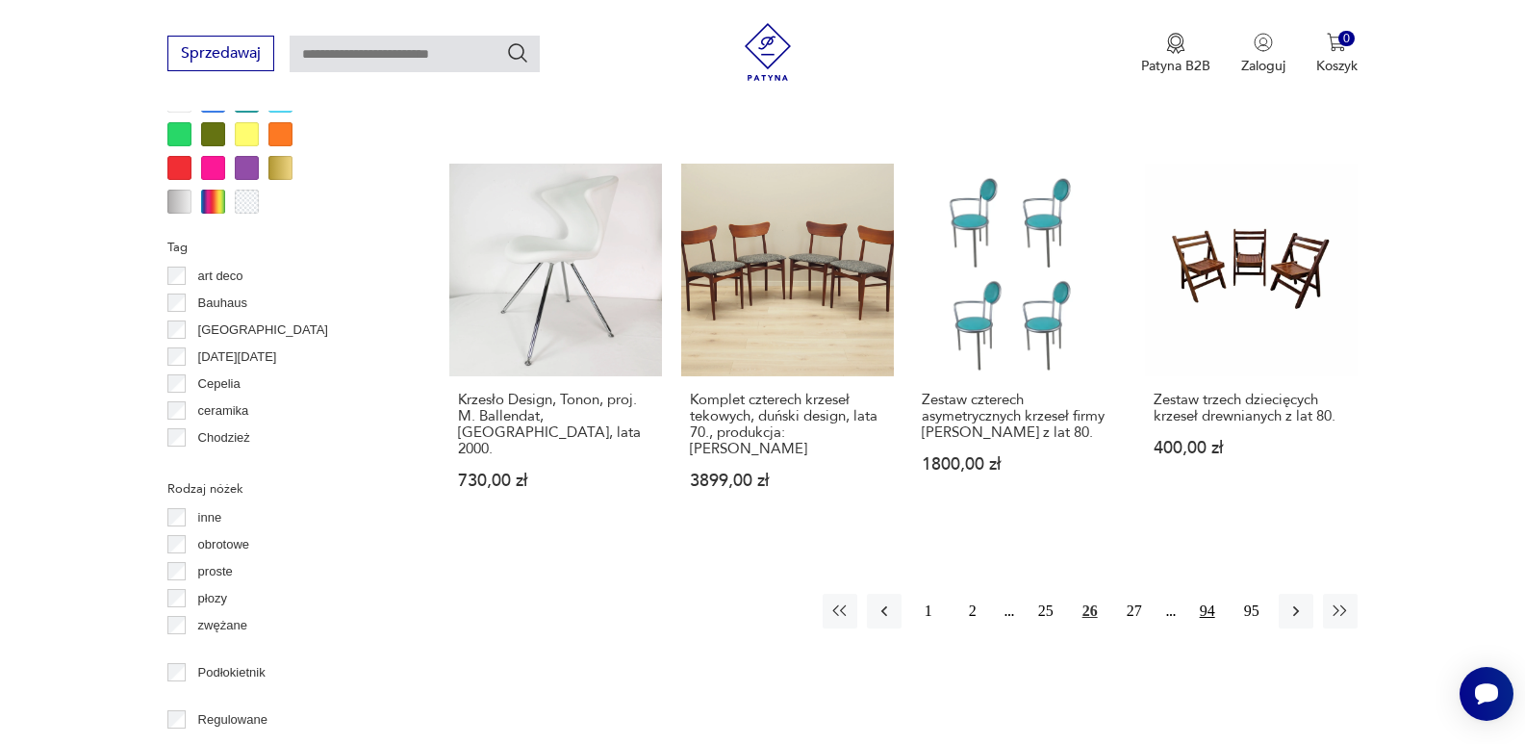
click at [1223, 594] on button "94" at bounding box center [1207, 611] width 35 height 35
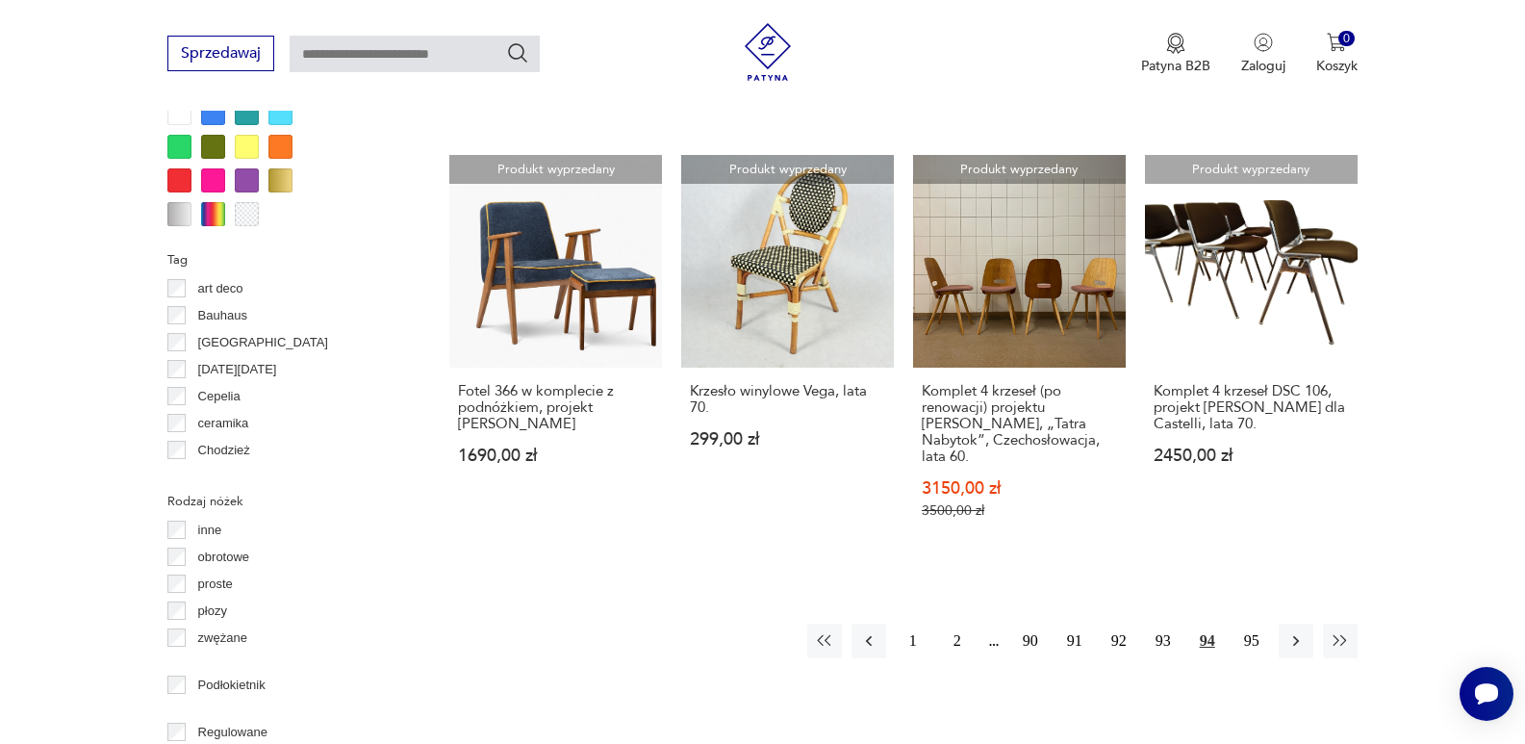
scroll to position [1884, 0]
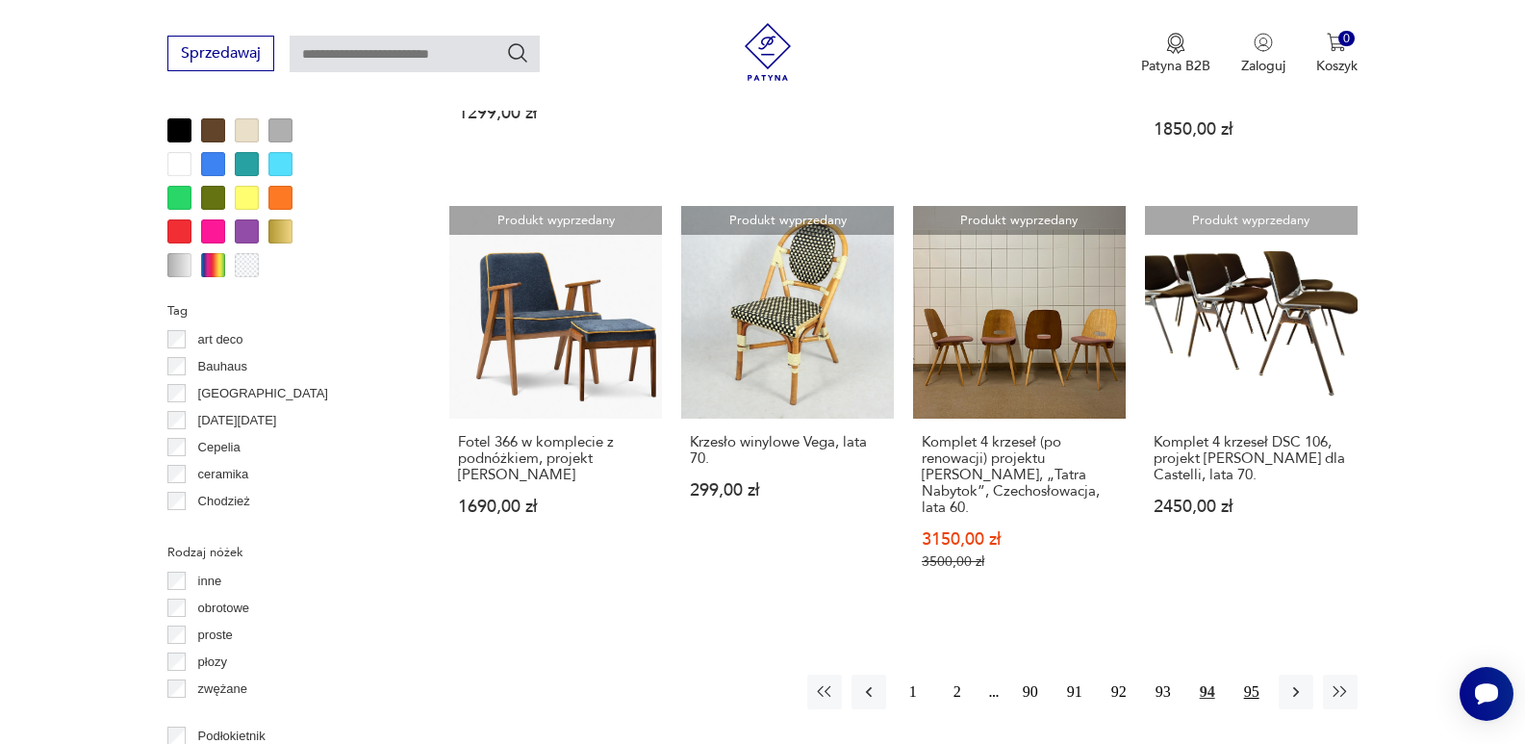
click at [1246, 675] on button "95" at bounding box center [1252, 692] width 35 height 35
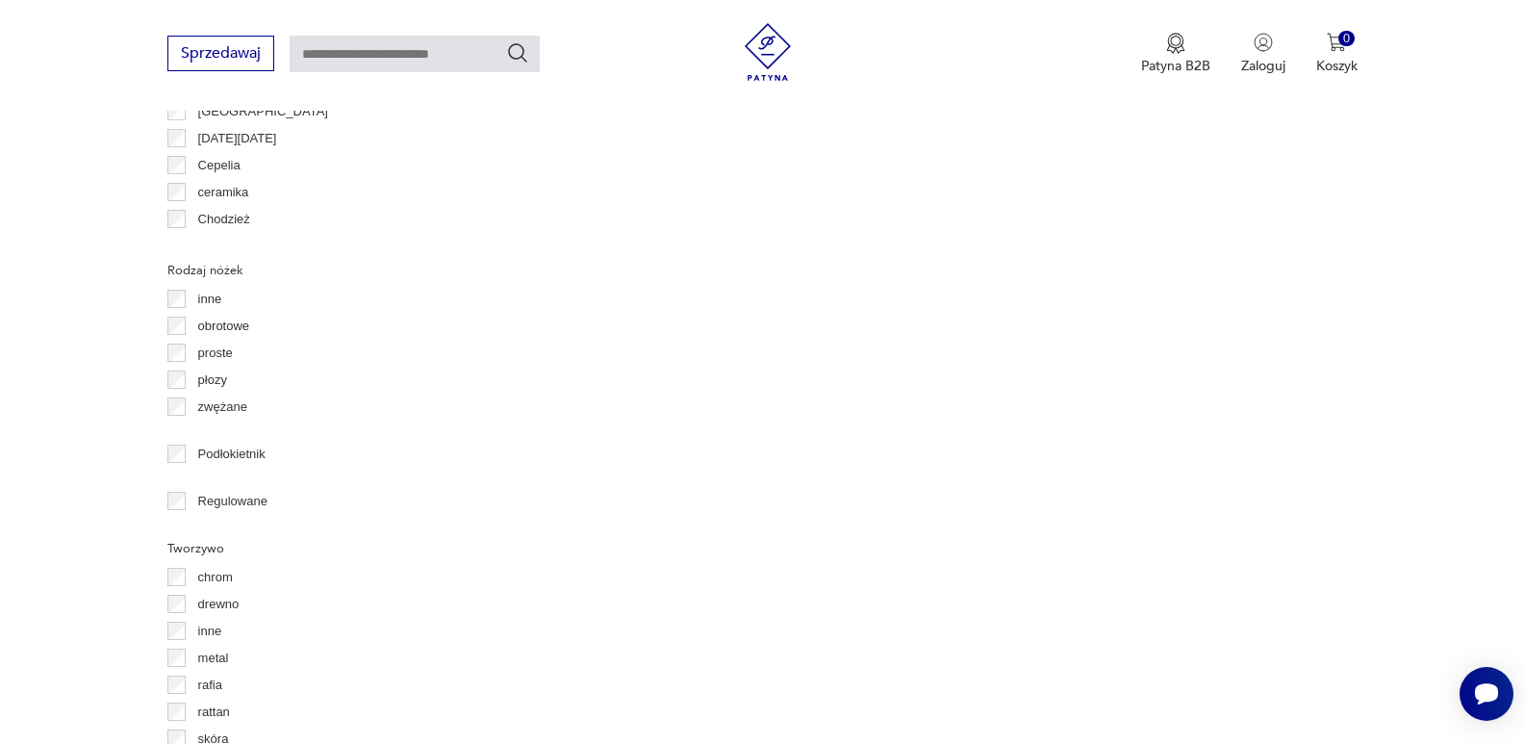
scroll to position [2192, 0]
